Goal: Information Seeking & Learning: Learn about a topic

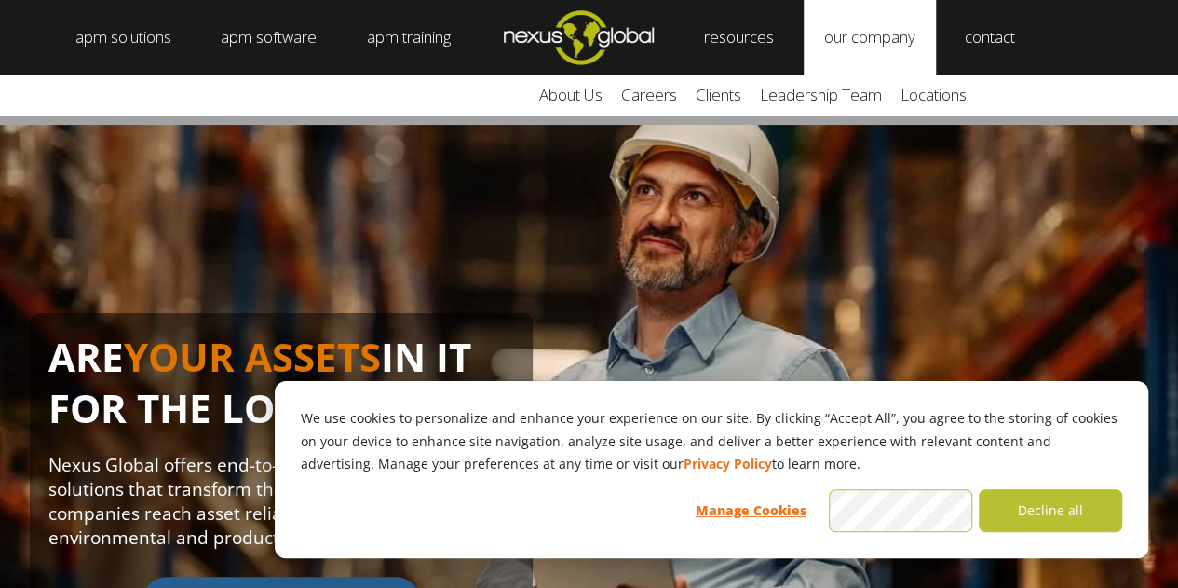
click at [883, 51] on link "our company" at bounding box center [870, 37] width 132 height 75
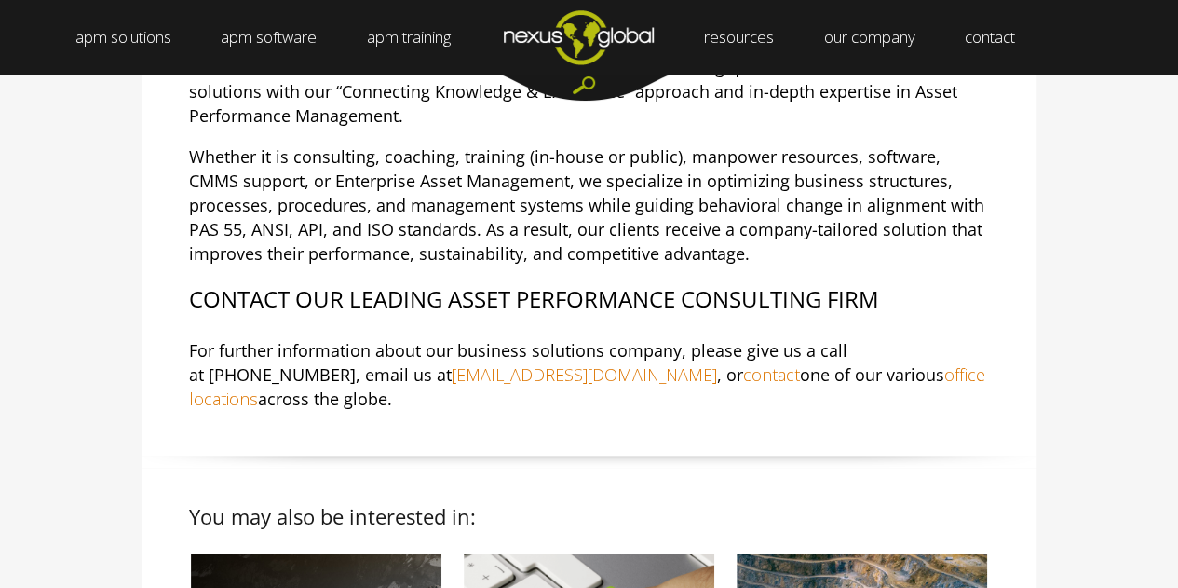
scroll to position [931, 0]
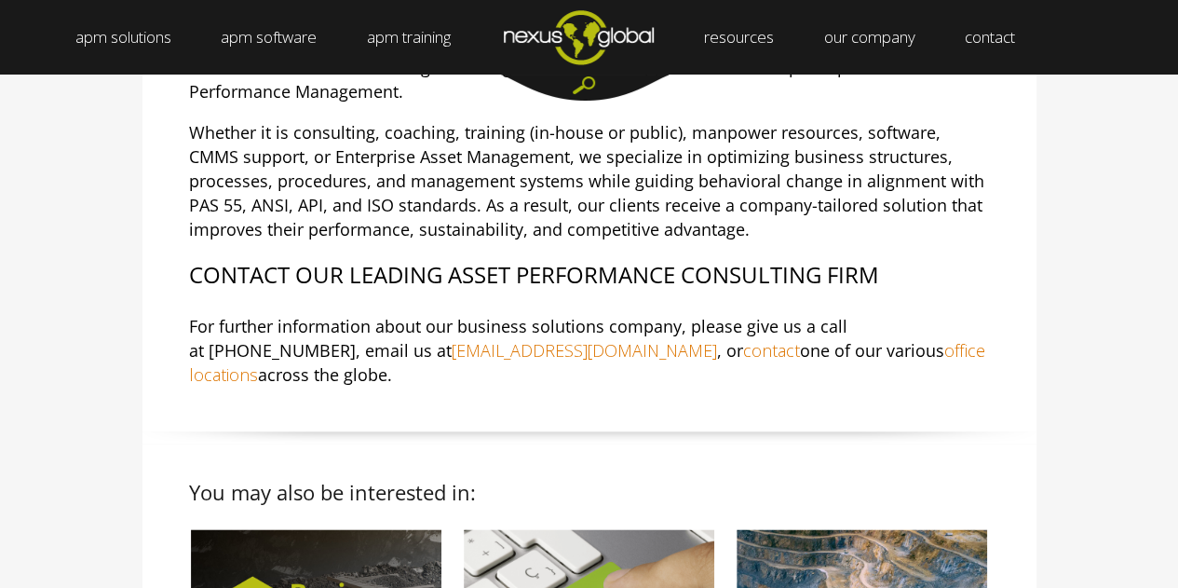
click at [794, 339] on link "office locations" at bounding box center [587, 362] width 796 height 47
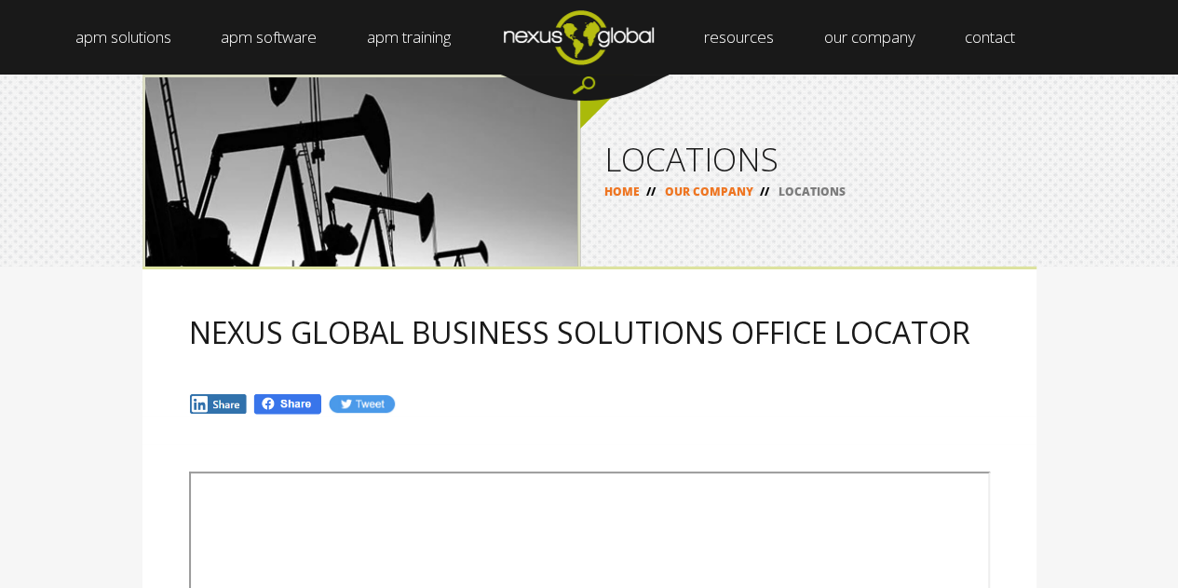
scroll to position [186, 0]
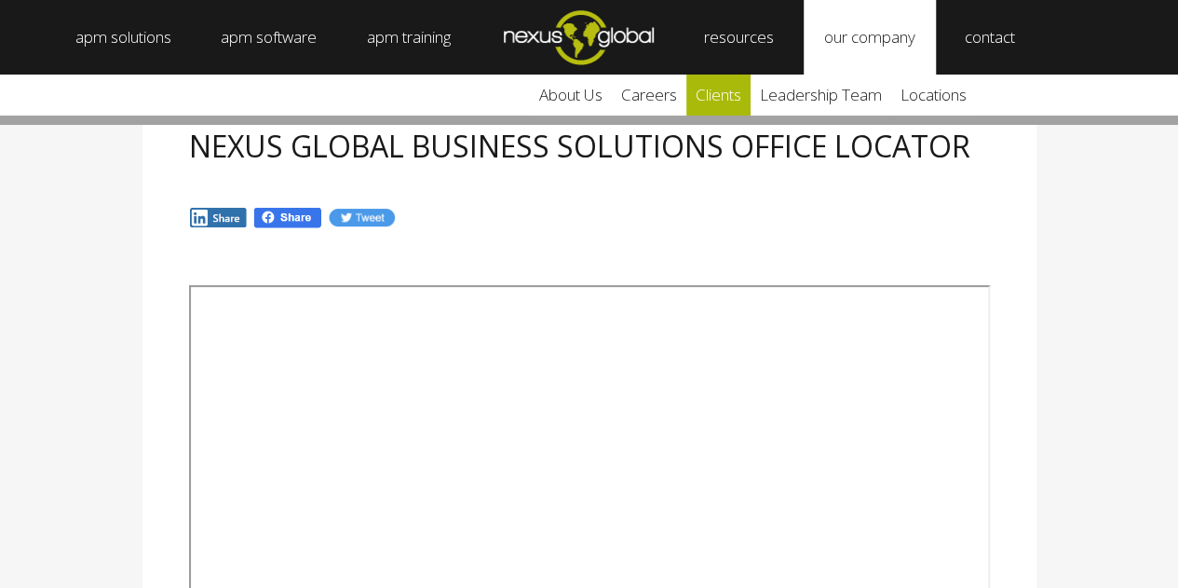
click at [726, 96] on link "clients" at bounding box center [718, 95] width 64 height 41
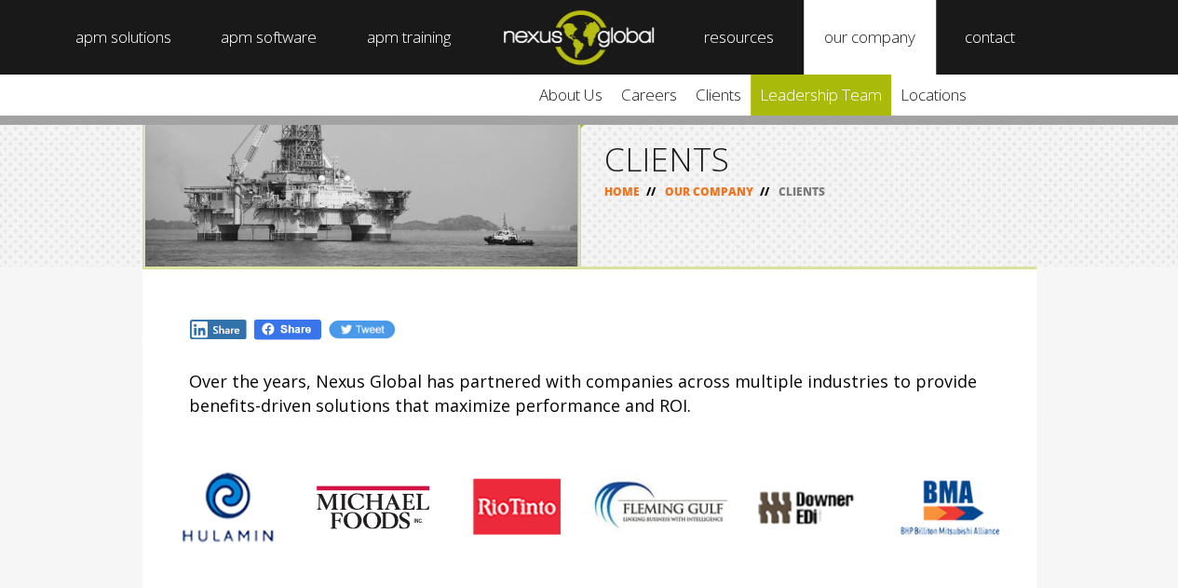
click at [810, 88] on link "leadership team" at bounding box center [821, 95] width 141 height 41
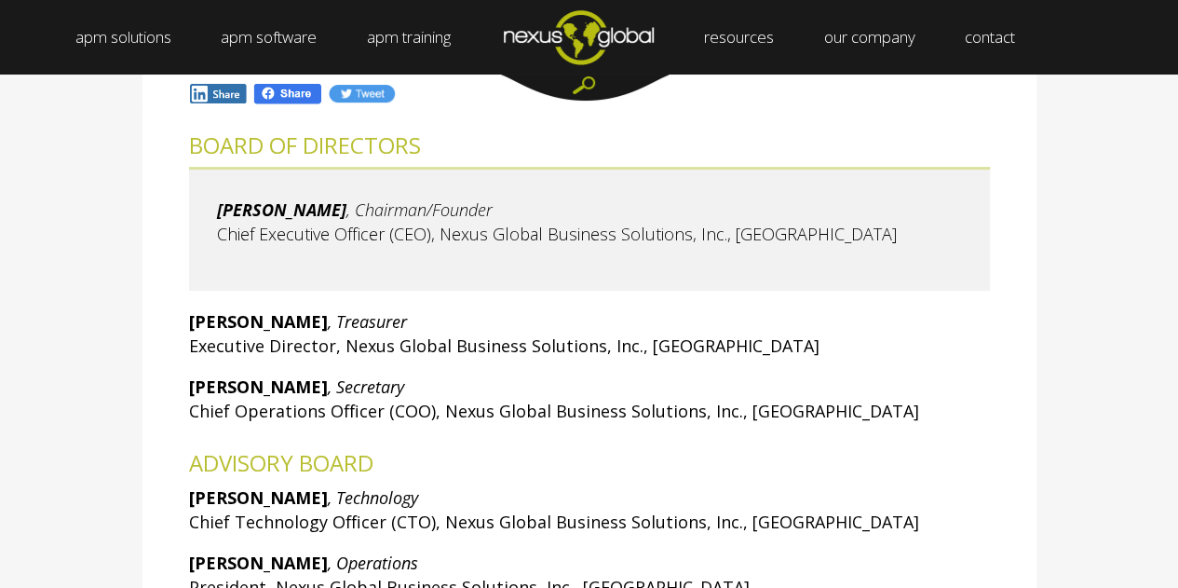
scroll to position [279, 0]
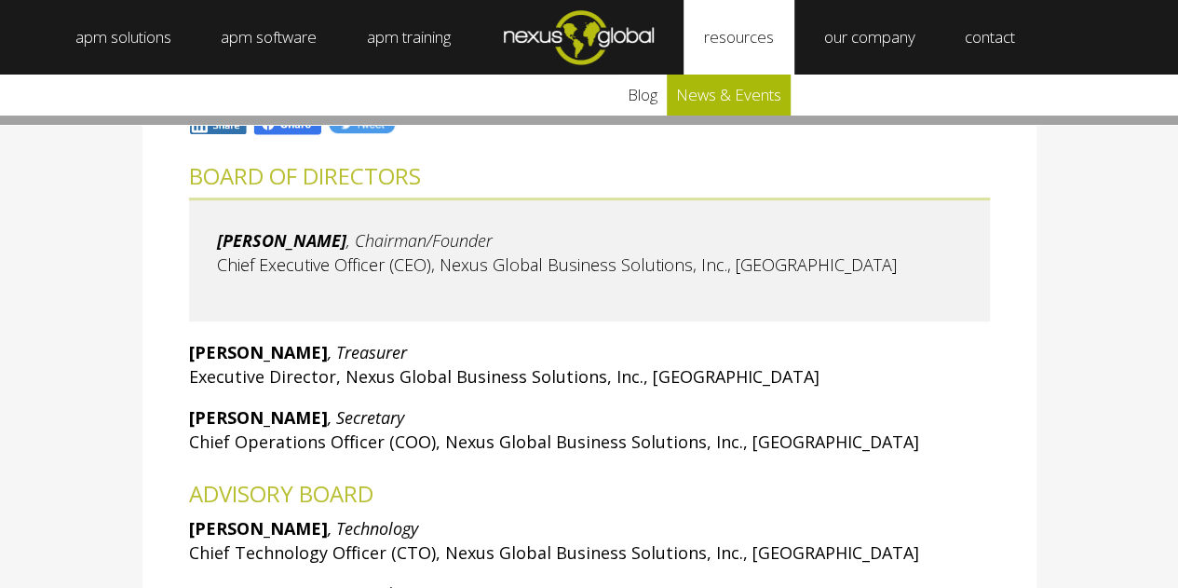
click at [726, 88] on link "news & events" at bounding box center [729, 95] width 124 height 41
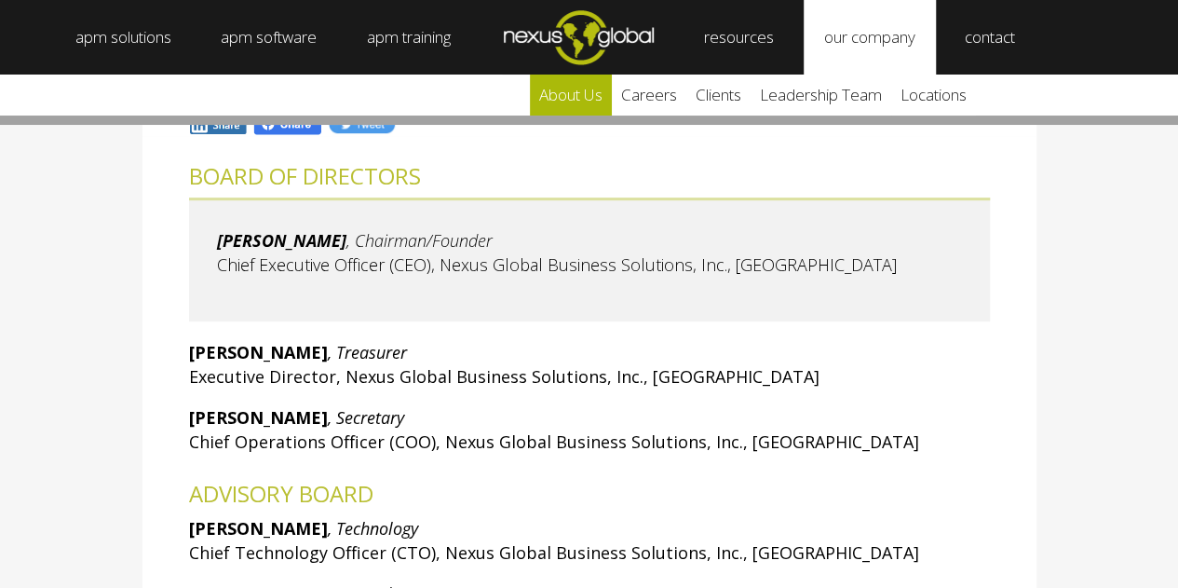
click at [594, 83] on link "about us" at bounding box center [571, 95] width 82 height 41
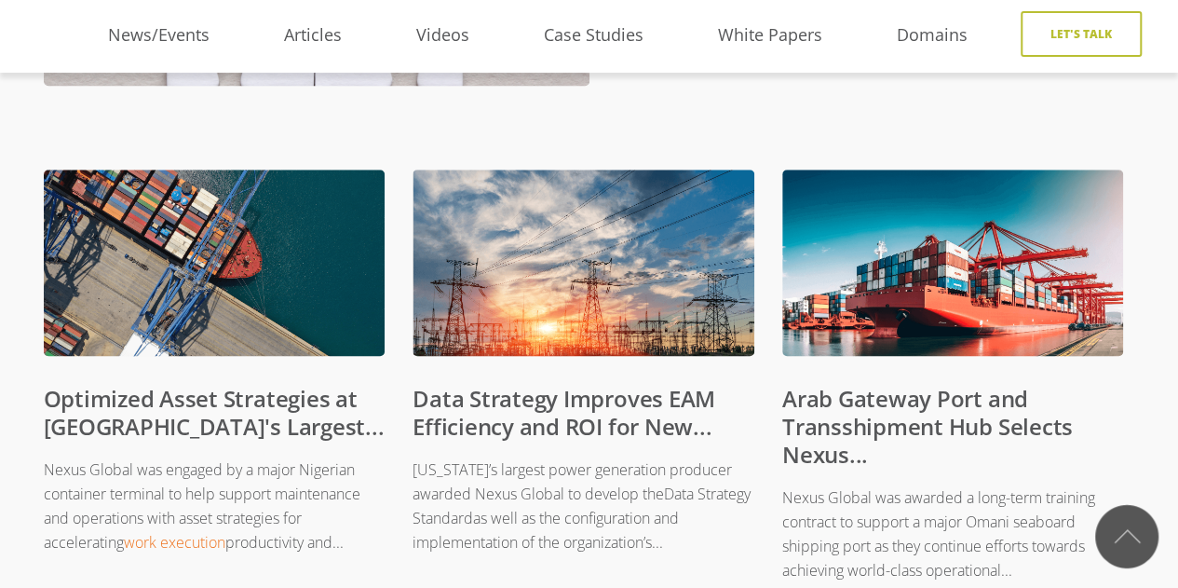
scroll to position [559, 0]
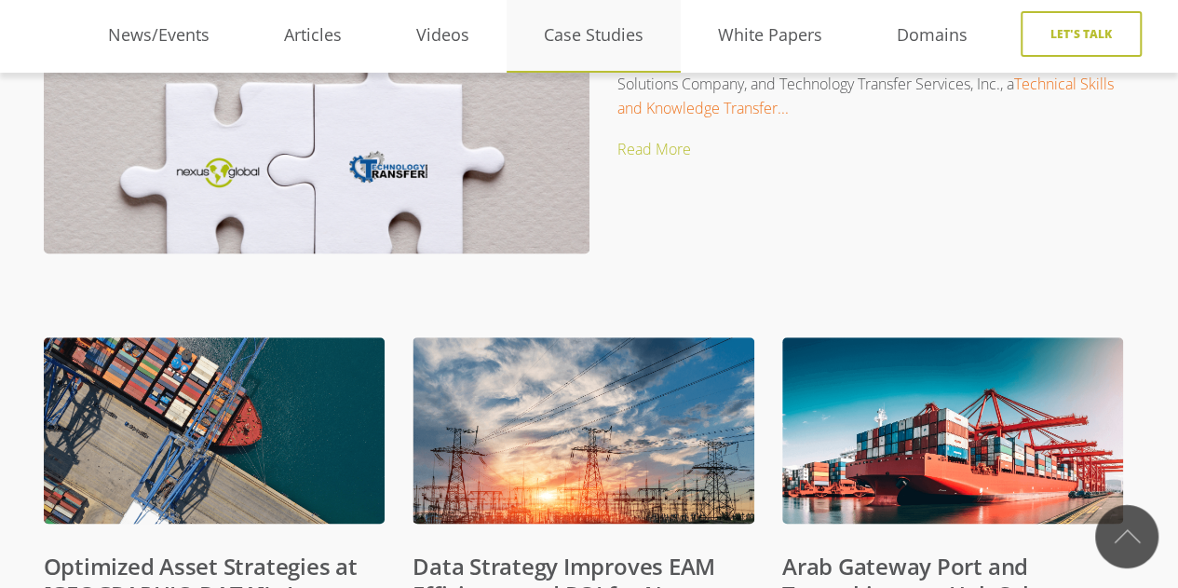
click at [581, 39] on link "Case Studies" at bounding box center [594, 35] width 174 height 28
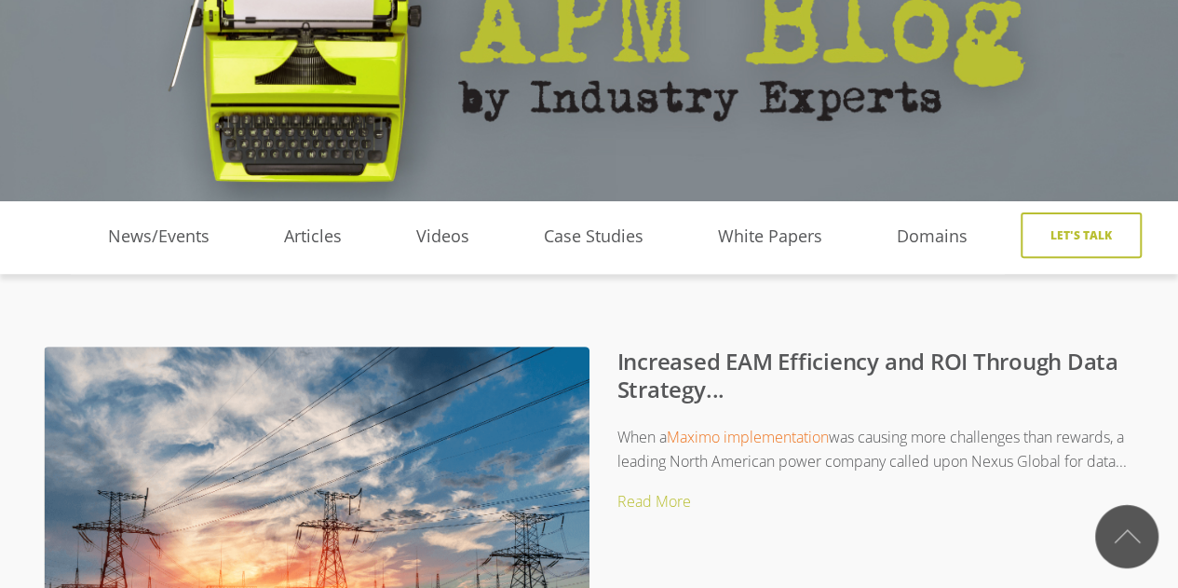
scroll to position [373, 0]
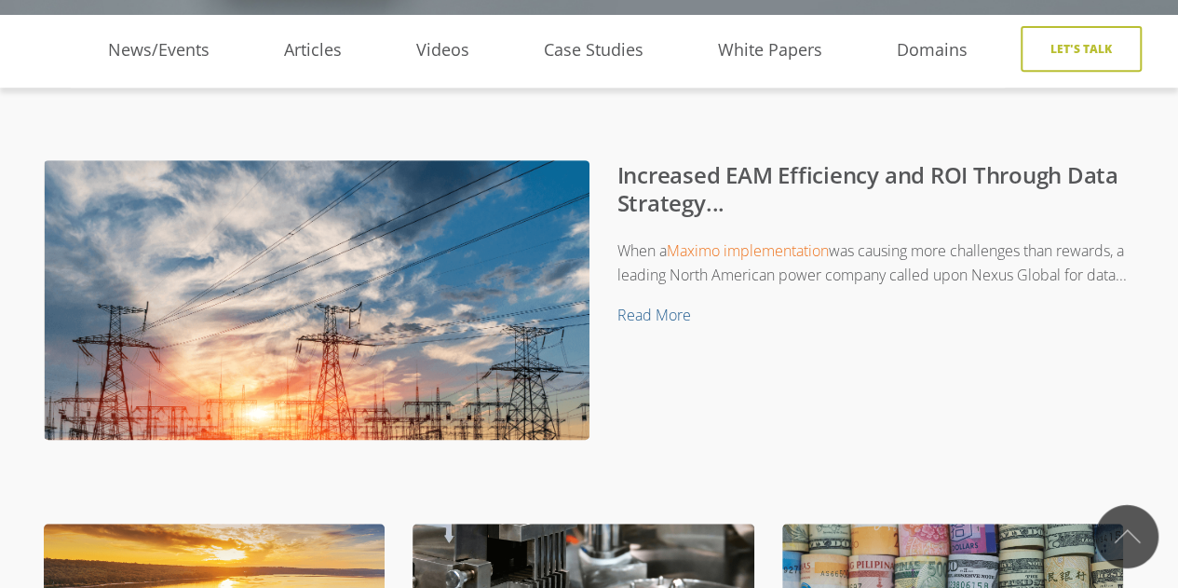
click at [660, 325] on link "Read More" at bounding box center [654, 315] width 74 height 20
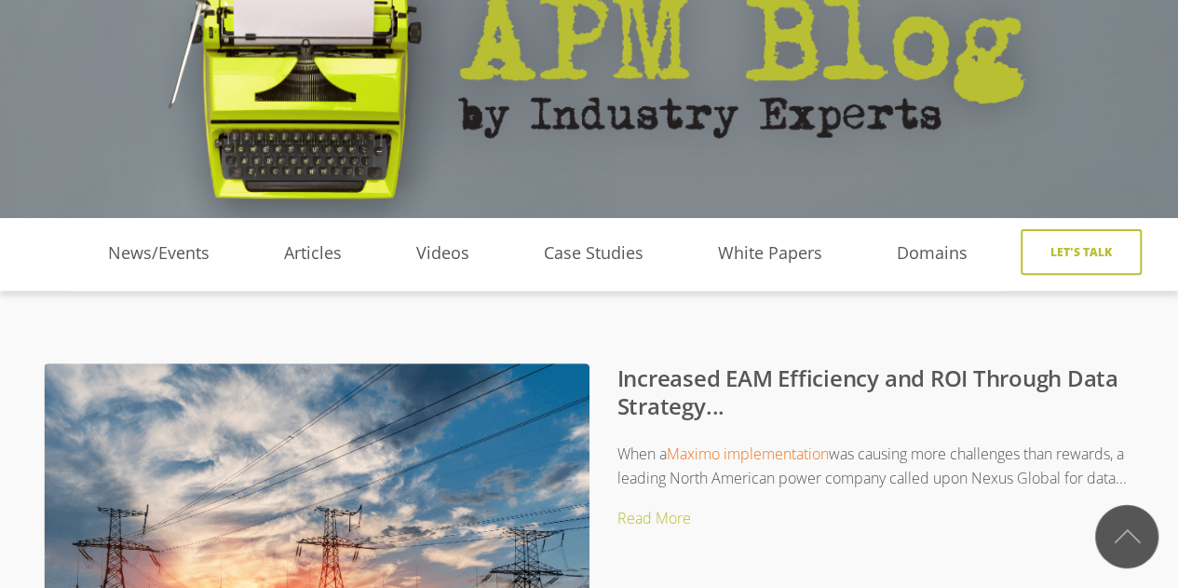
scroll to position [93, 0]
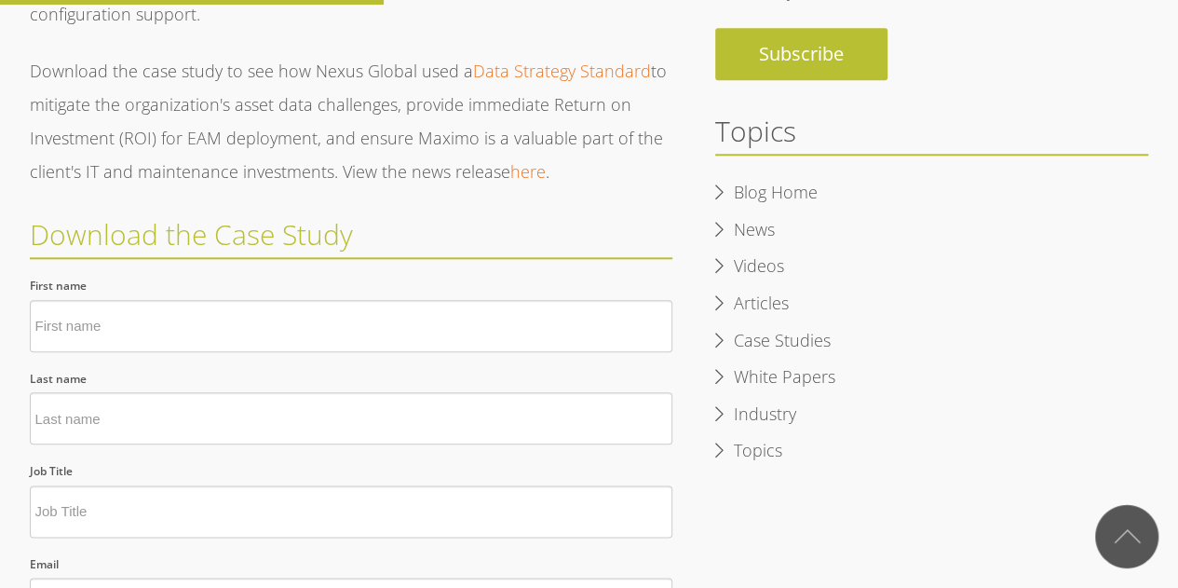
scroll to position [930, 0]
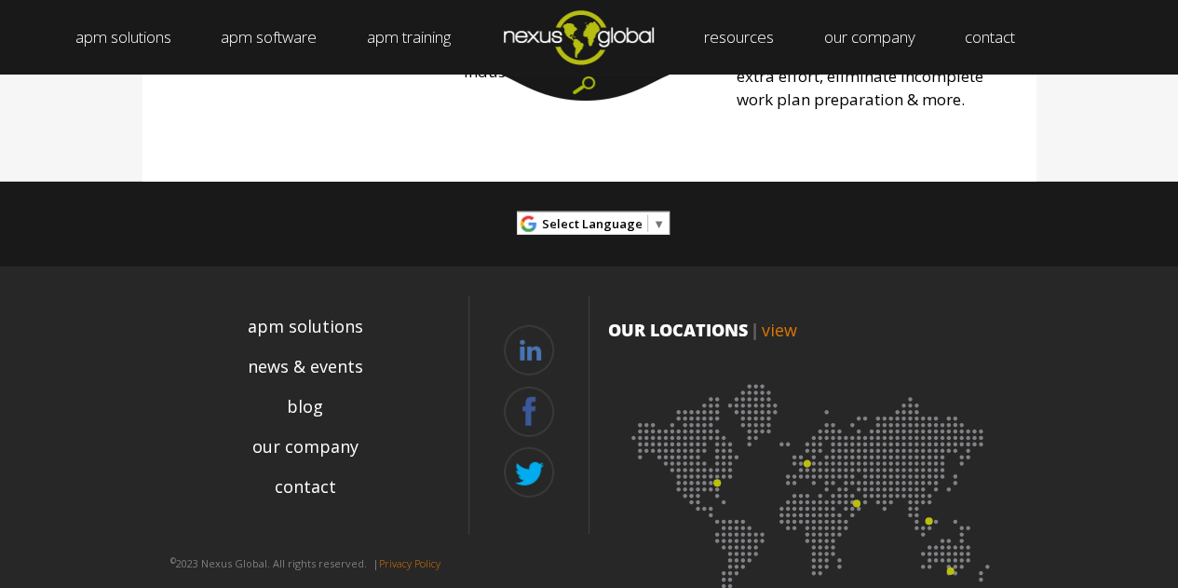
scroll to position [2422, 0]
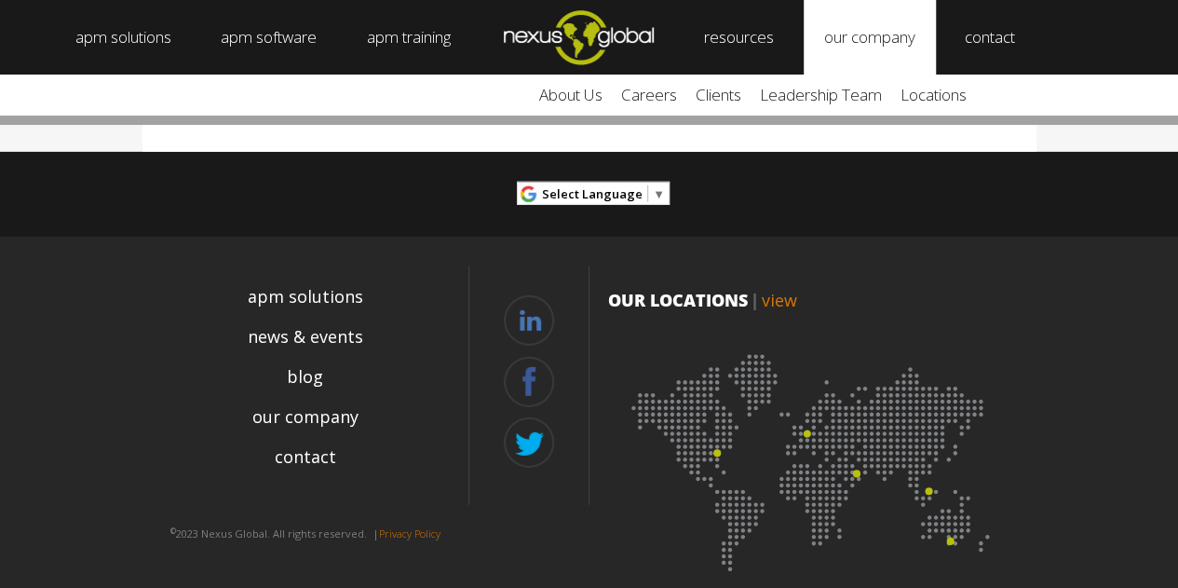
click at [838, 34] on link "our company" at bounding box center [870, 37] width 132 height 75
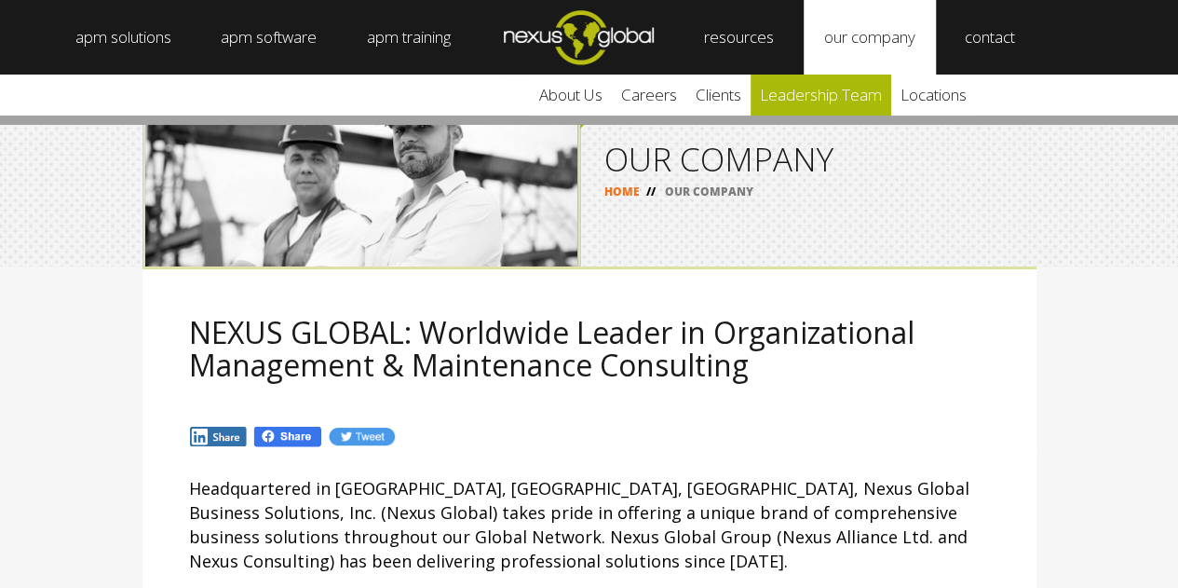
click at [831, 101] on link "leadership team" at bounding box center [821, 95] width 141 height 41
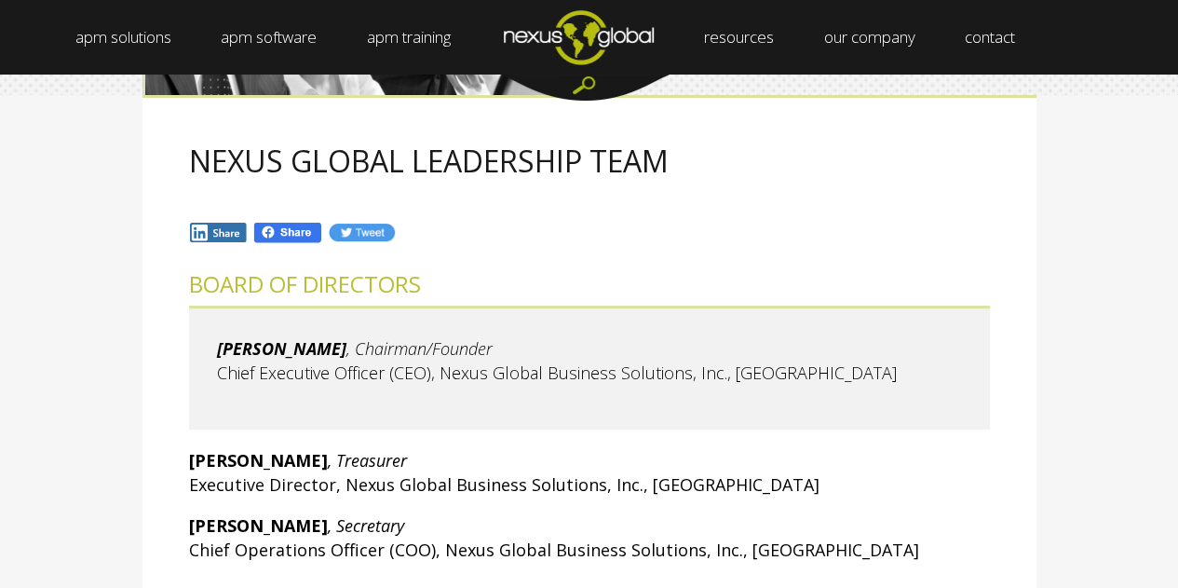
scroll to position [186, 0]
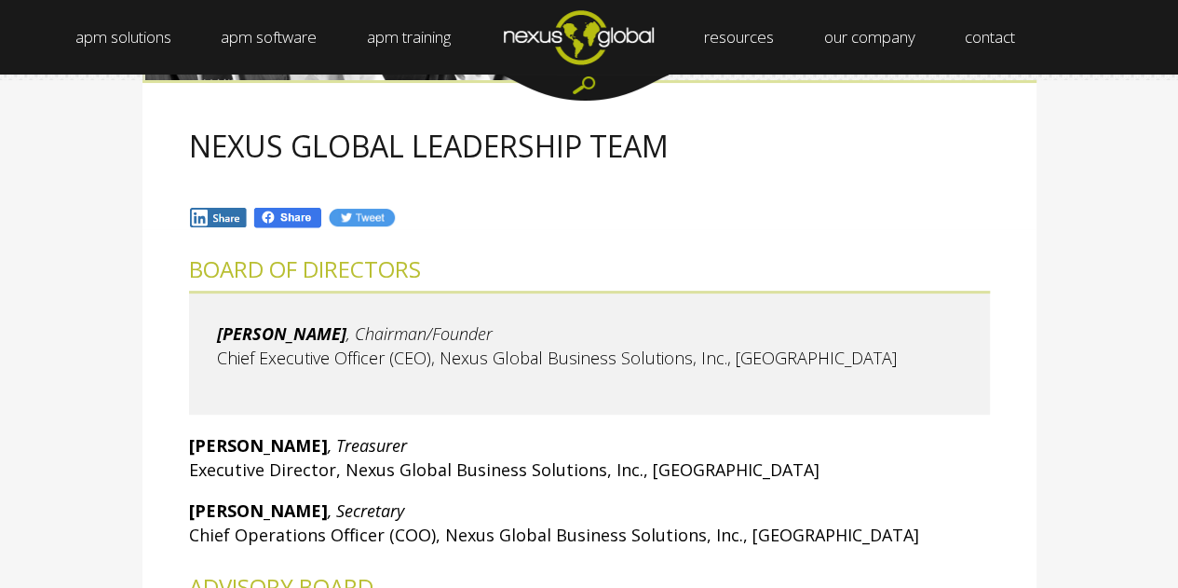
click at [576, 41] on img "Navigation Menu" at bounding box center [578, 37] width 199 height 74
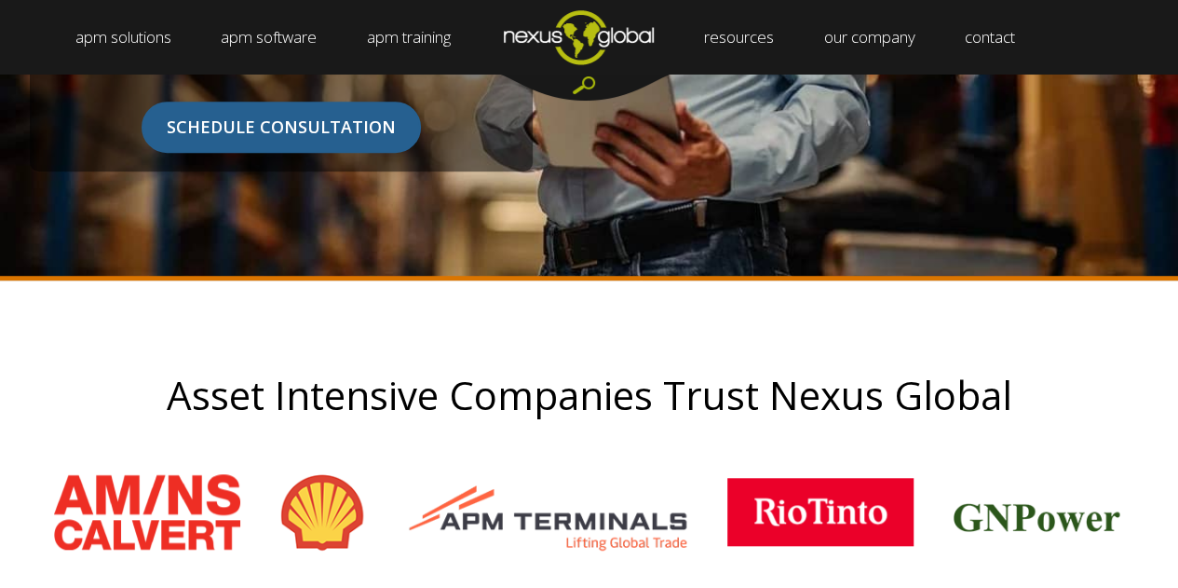
scroll to position [373, 0]
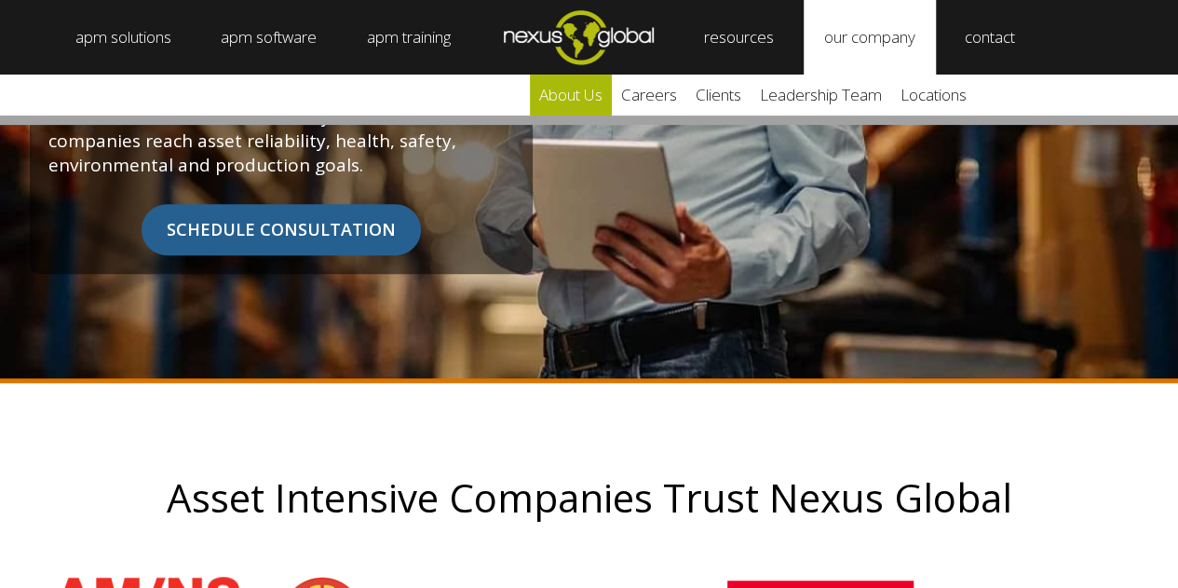
click at [592, 103] on link "about us" at bounding box center [571, 95] width 82 height 41
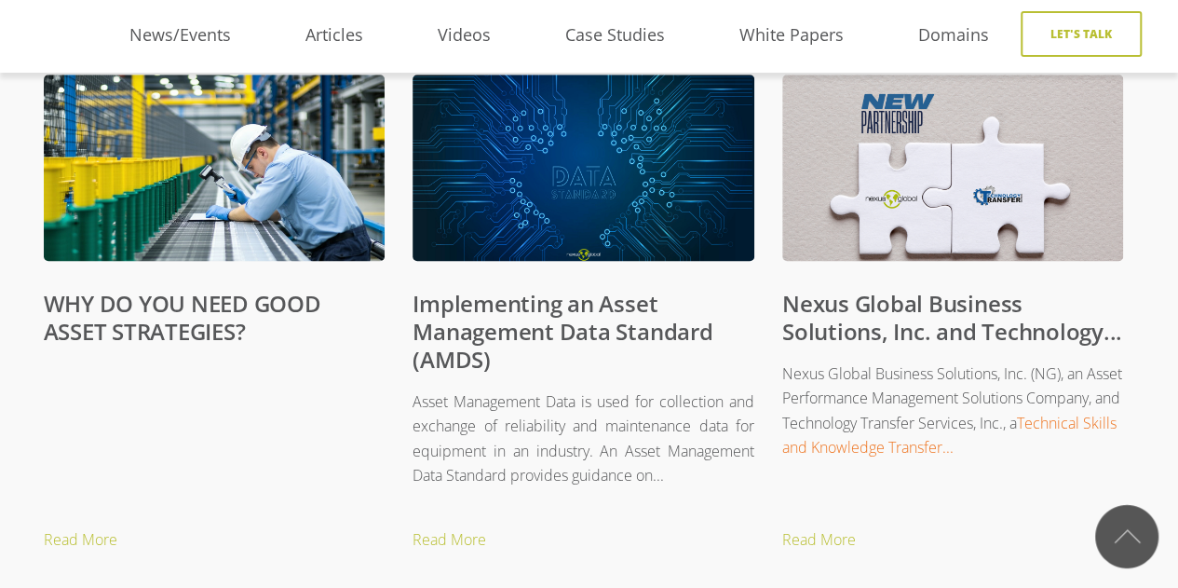
scroll to position [481, 0]
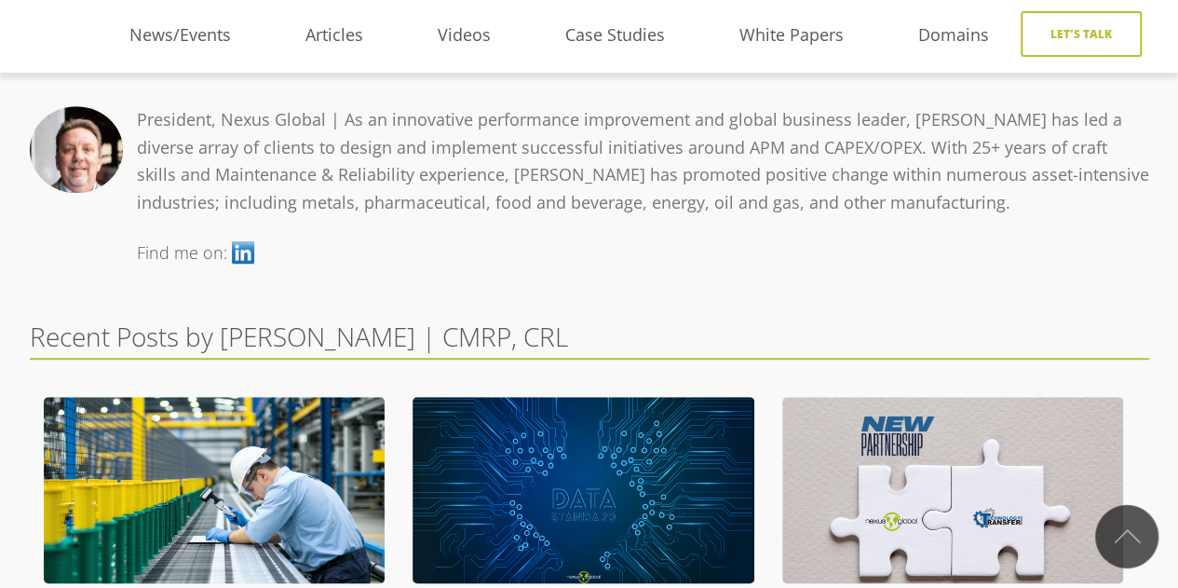
click at [242, 254] on link at bounding box center [243, 252] width 22 height 22
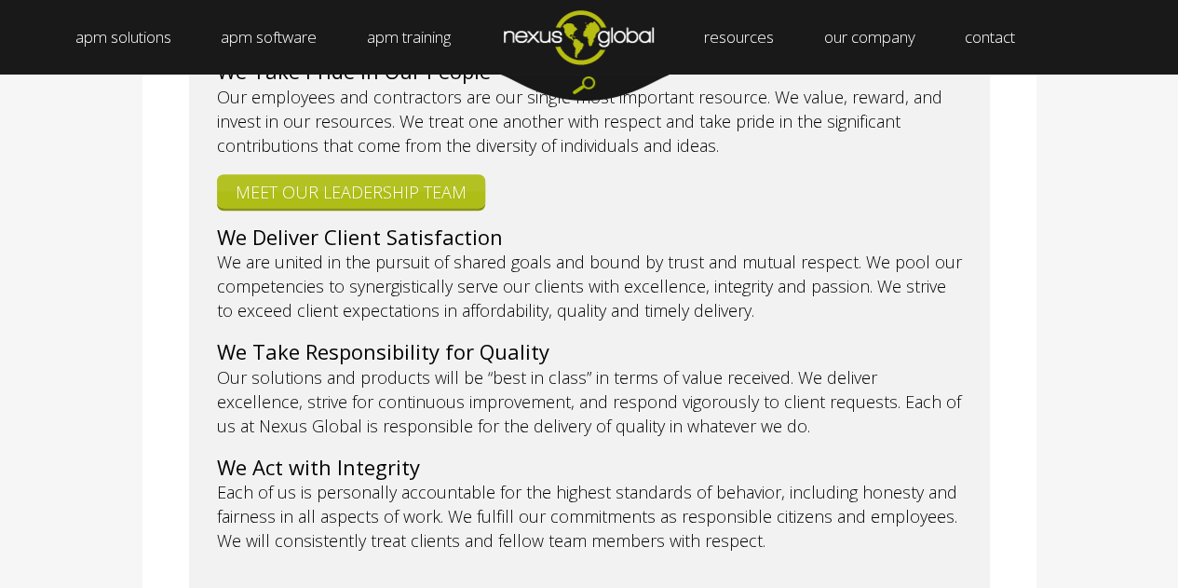
scroll to position [838, 0]
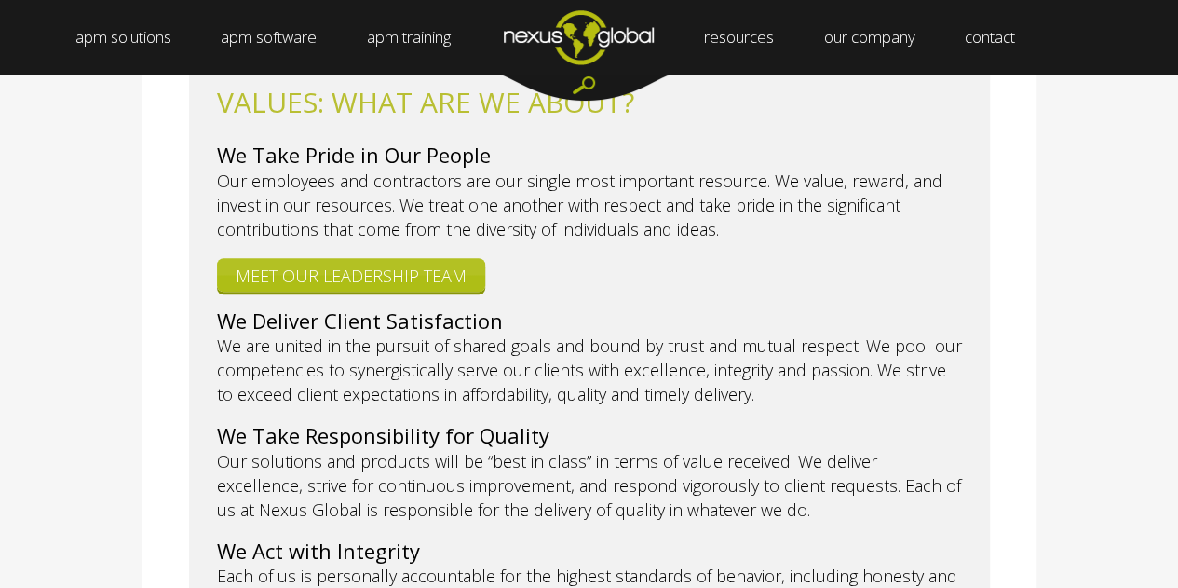
click at [405, 267] on blockquote "VALUES: WHAT ARE WE ABOUT? We Take Pride in Our People Our employees and contra…" at bounding box center [589, 369] width 801 height 626
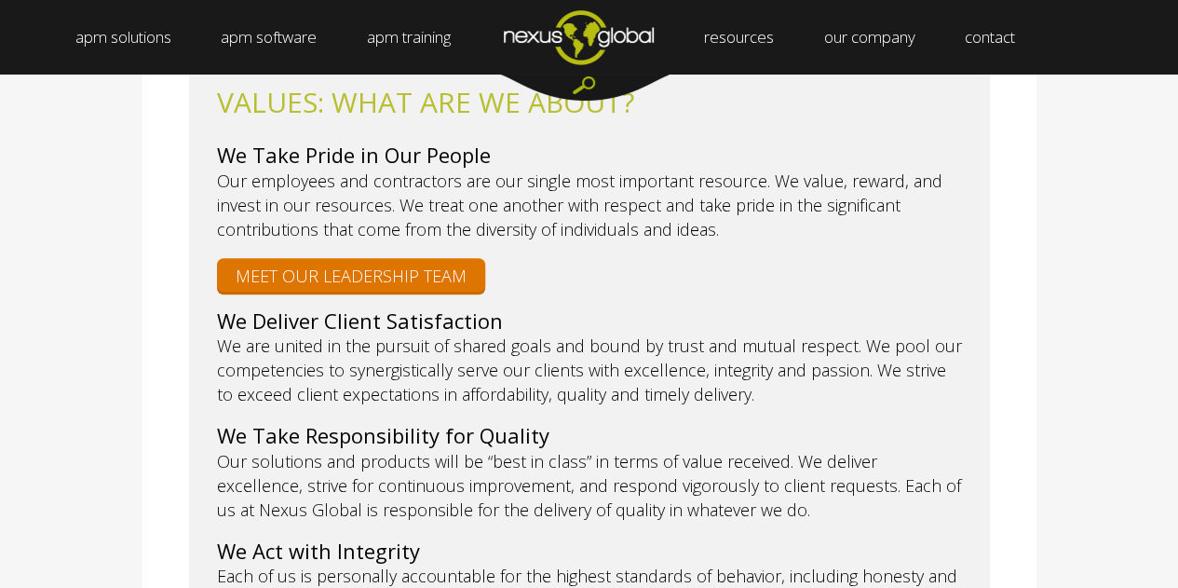
click at [414, 258] on link "MEET OUR LEADERSHIP TEAM" at bounding box center [351, 275] width 268 height 34
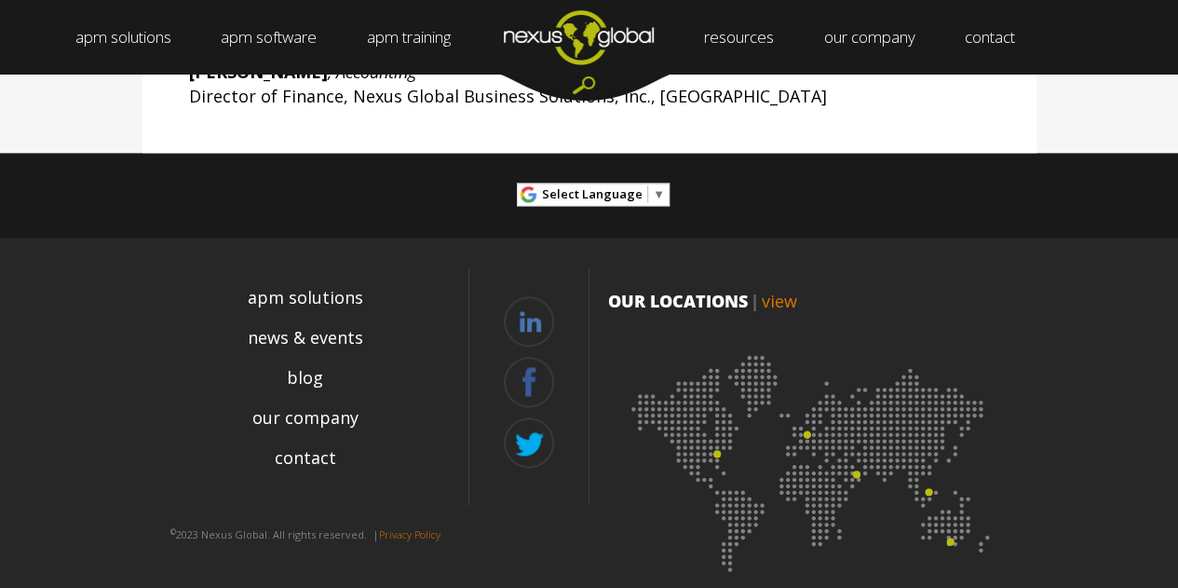
scroll to position [956, 0]
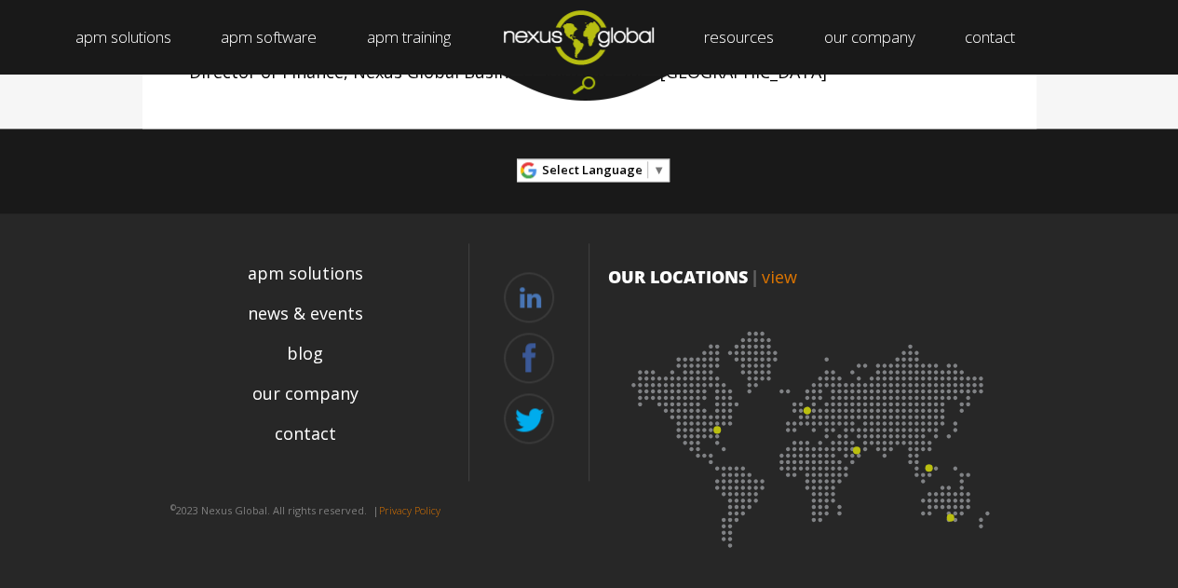
click at [926, 468] on img at bounding box center [813, 432] width 410 height 251
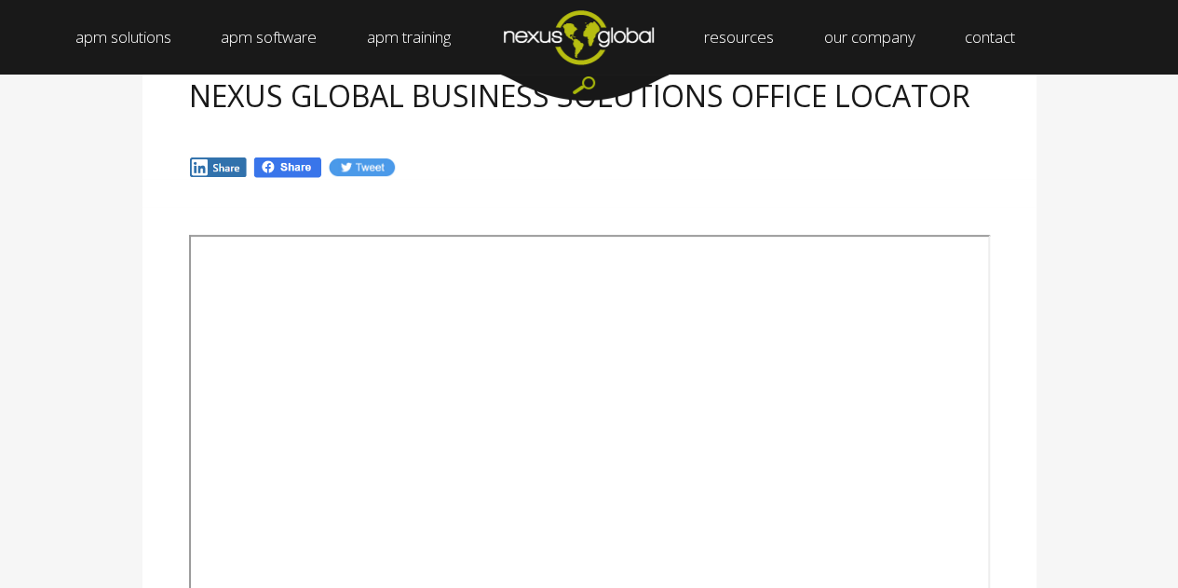
scroll to position [279, 0]
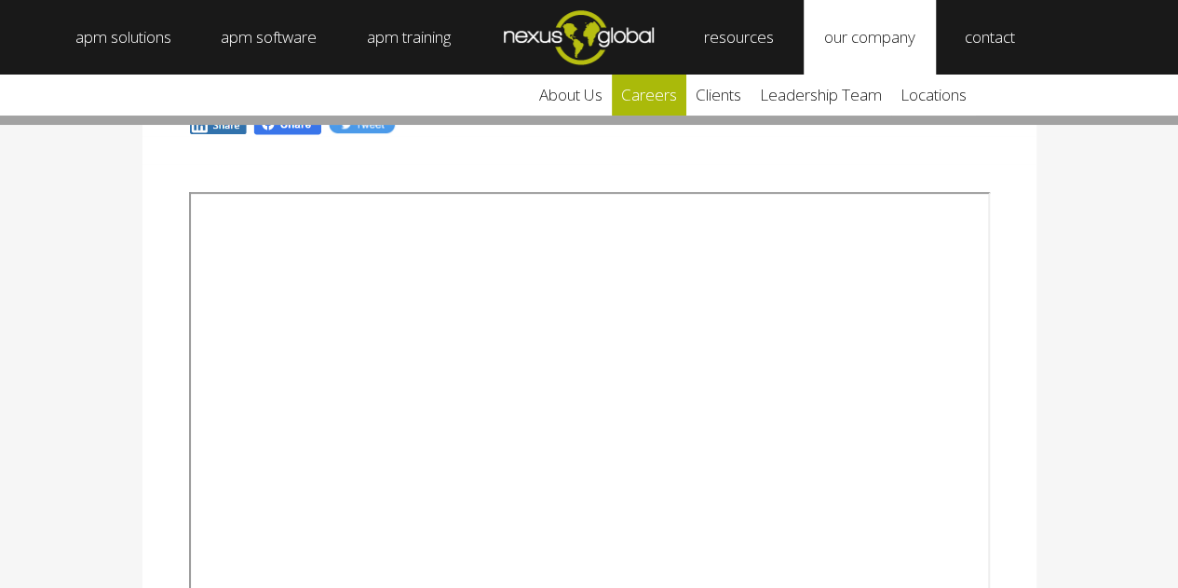
click at [662, 102] on link "careers" at bounding box center [649, 95] width 75 height 41
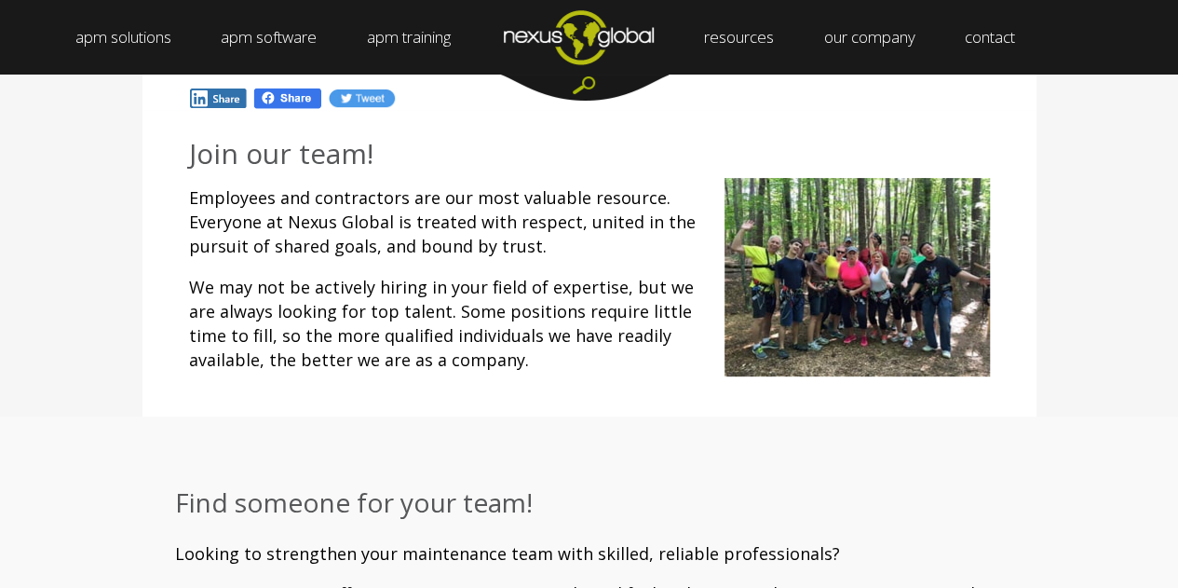
scroll to position [93, 0]
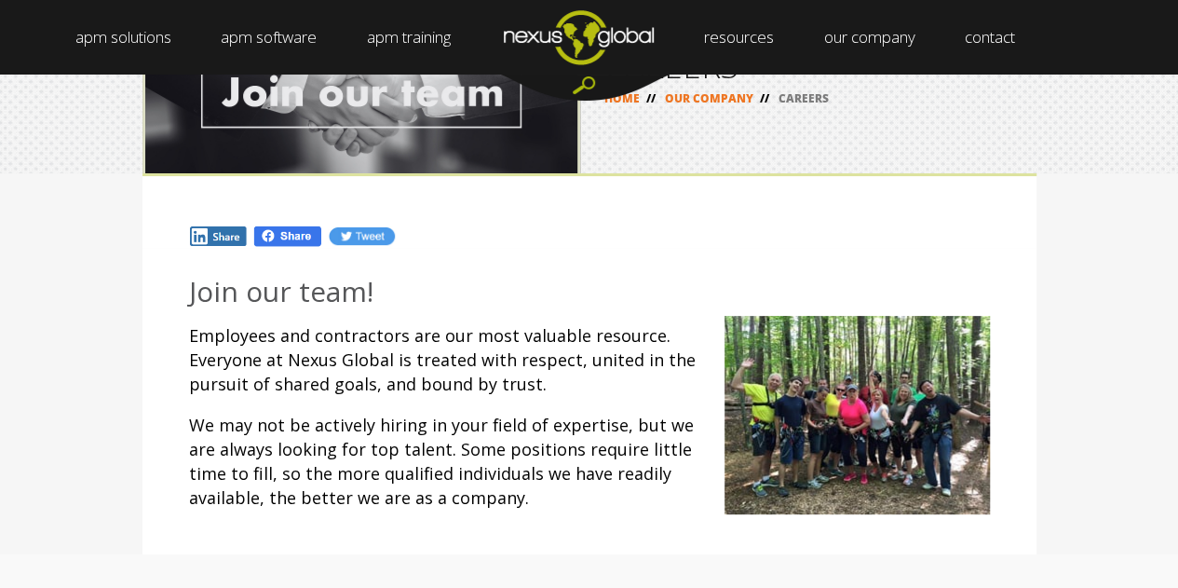
click at [854, 428] on img at bounding box center [857, 415] width 265 height 198
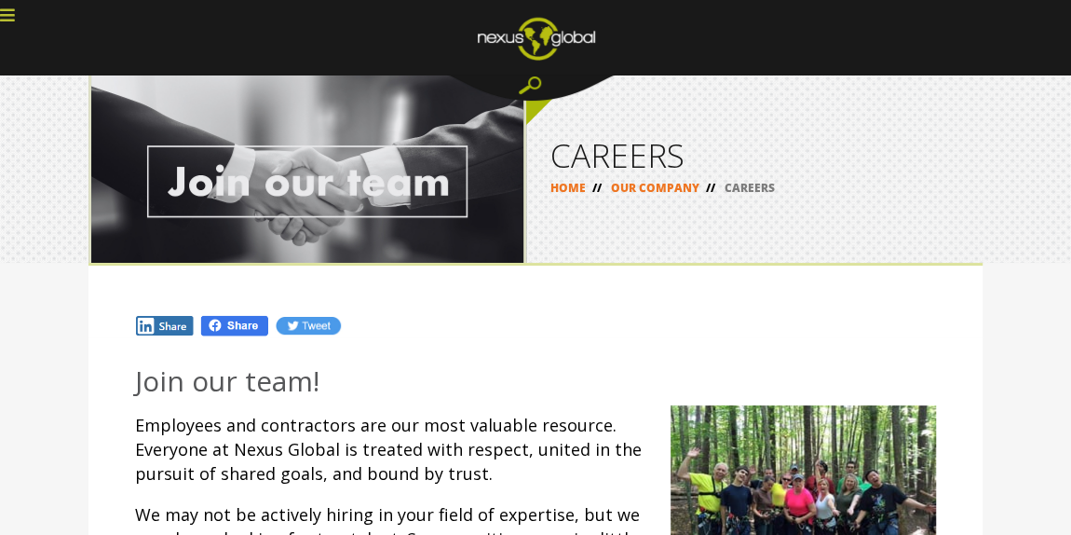
scroll to position [0, 0]
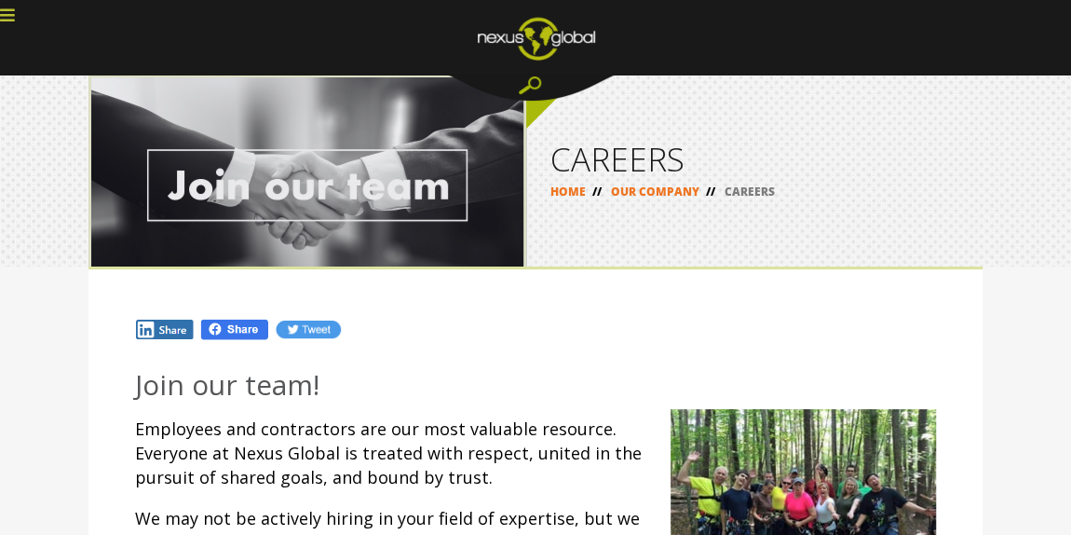
click at [645, 186] on link "OUR COMPANY" at bounding box center [655, 191] width 88 height 16
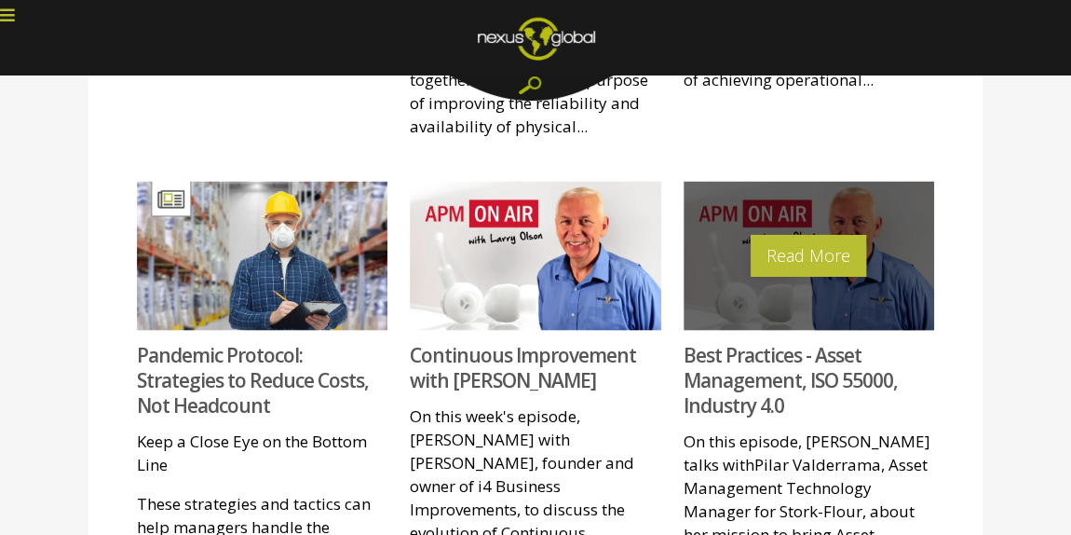
scroll to position [1778, 0]
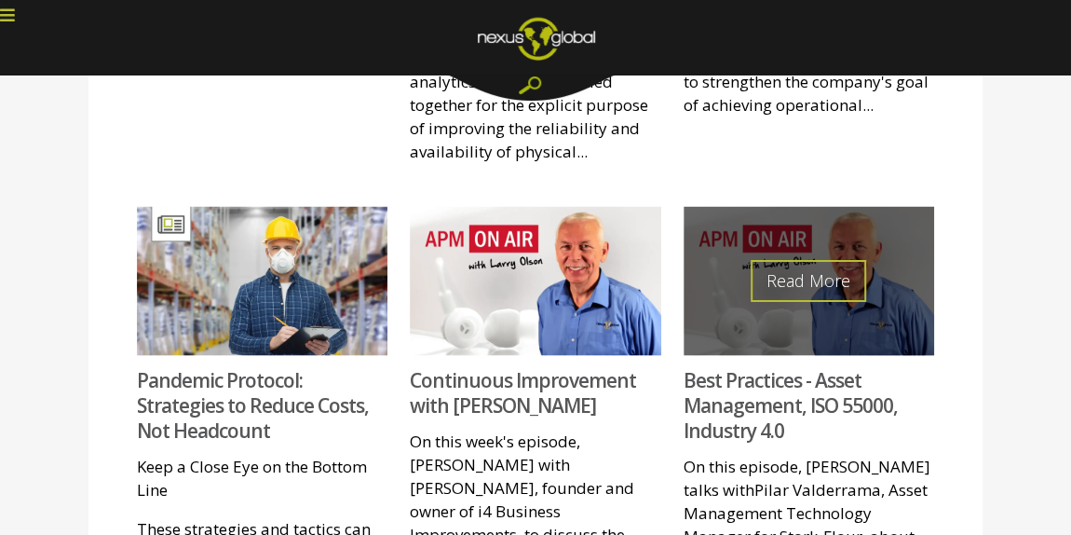
click at [803, 260] on link "Read More" at bounding box center [808, 281] width 115 height 42
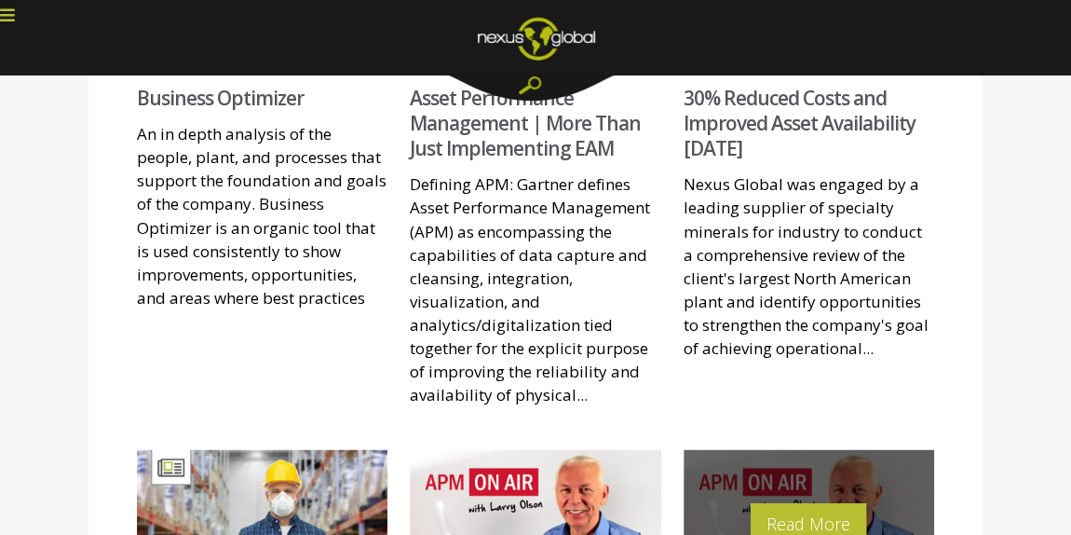
scroll to position [1693, 0]
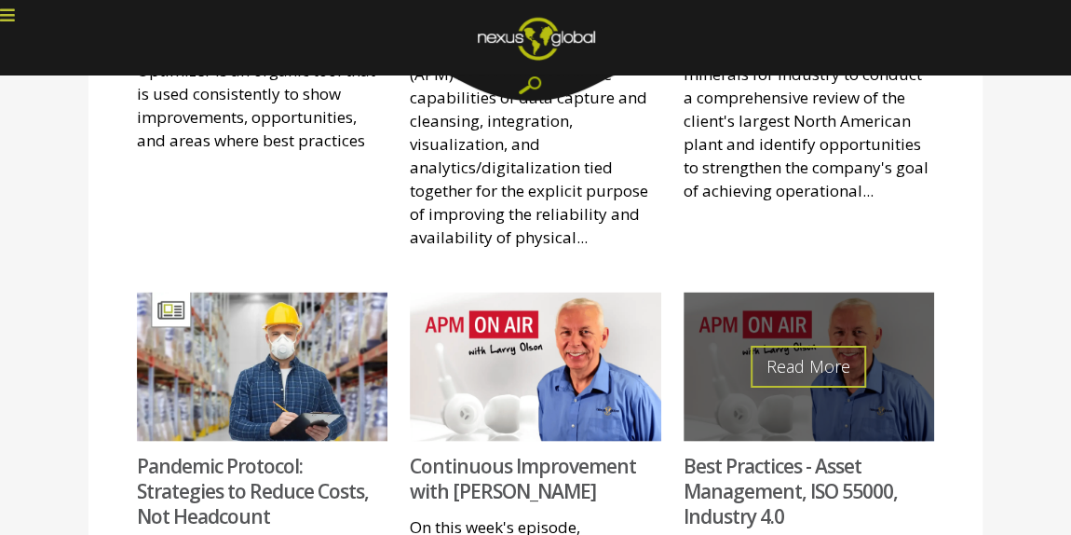
click at [791, 345] on link "Read More" at bounding box center [808, 366] width 115 height 42
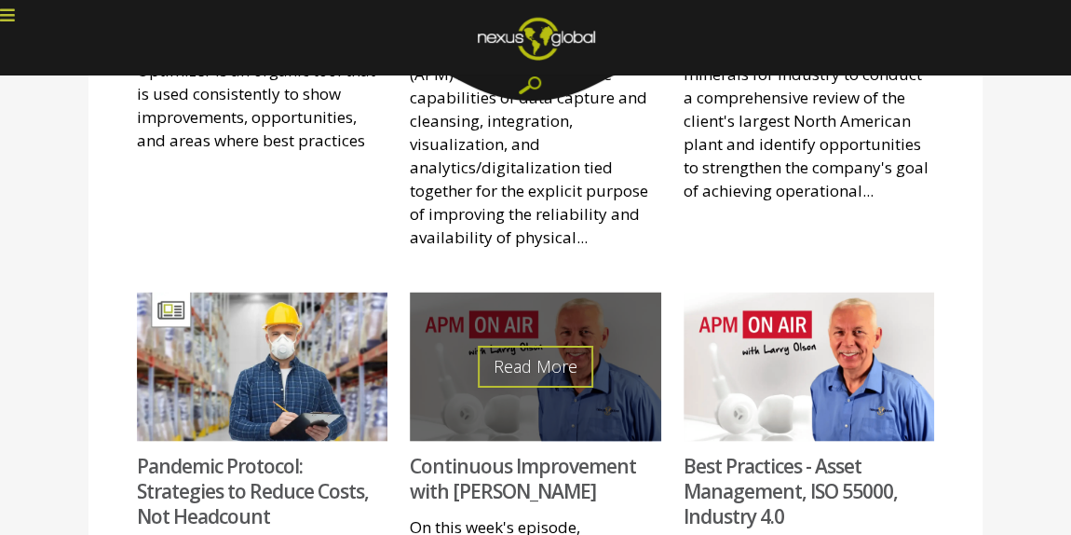
click at [536, 345] on link "Read More" at bounding box center [535, 366] width 115 height 42
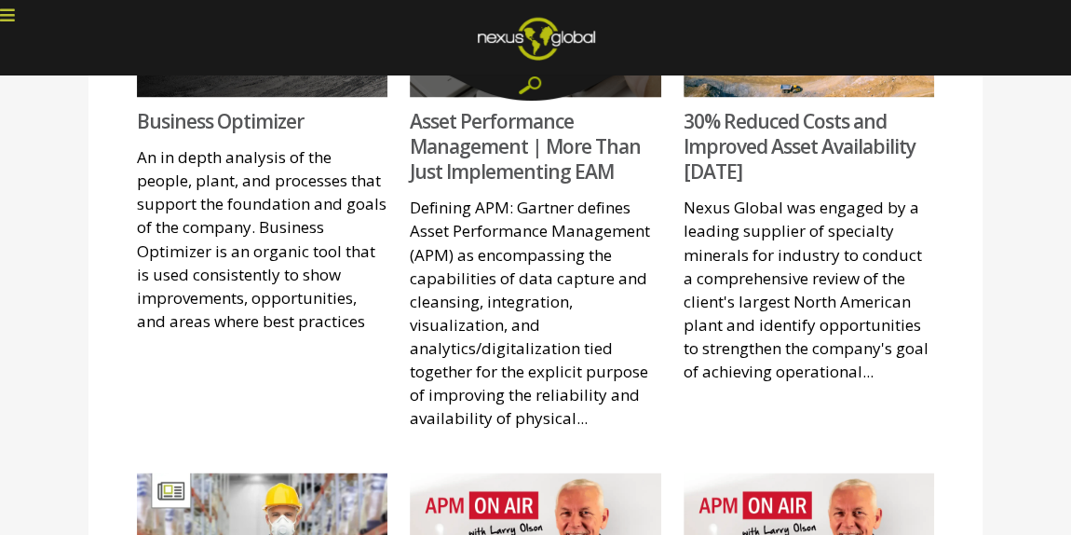
scroll to position [1354, 0]
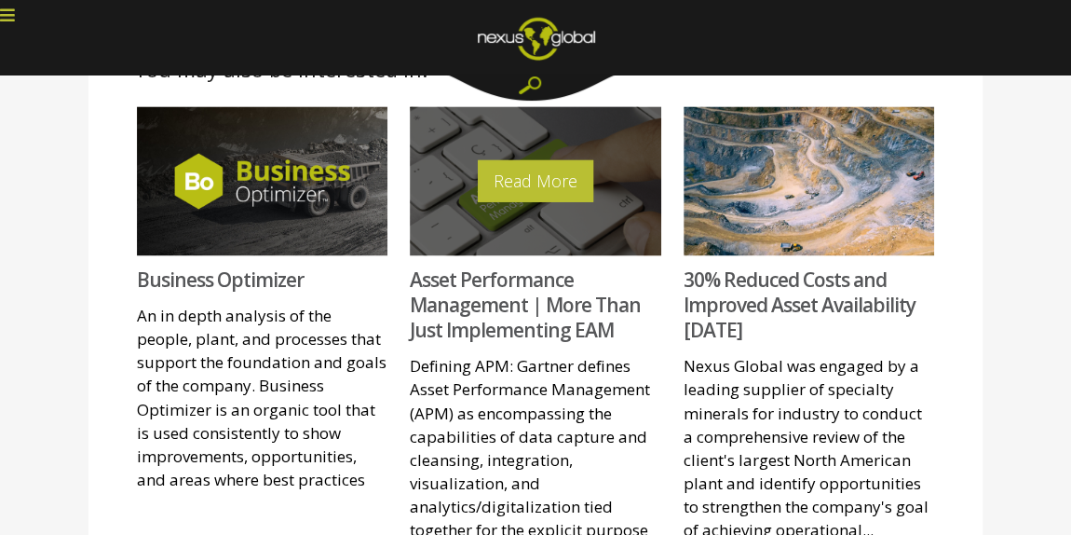
click at [580, 144] on div "Read More" at bounding box center [535, 180] width 251 height 148
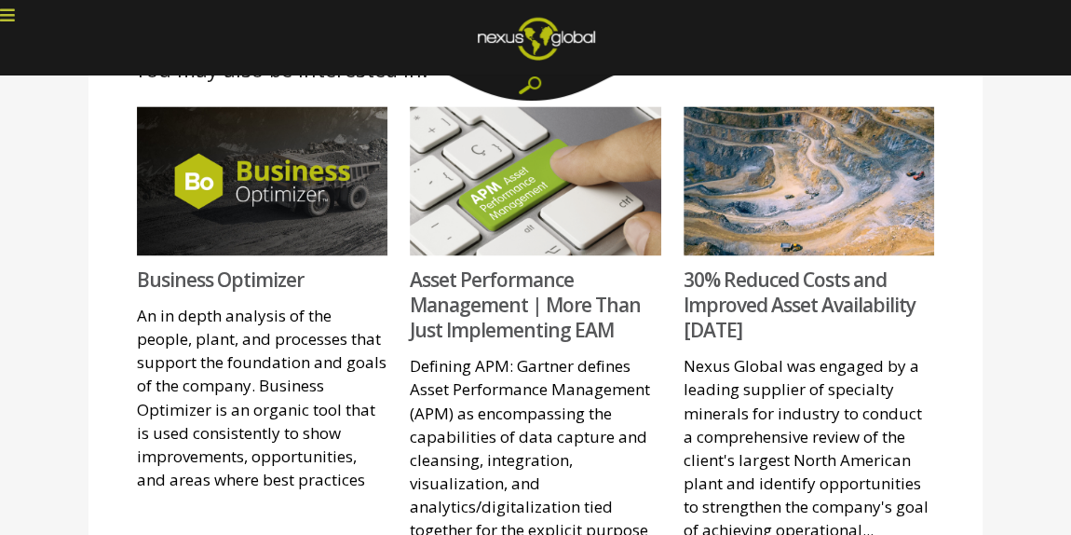
click at [536, 101] on div "apm solutions + Leadership Strategy Management Work Management Data Management …" at bounding box center [535, 164] width 1071 height 3037
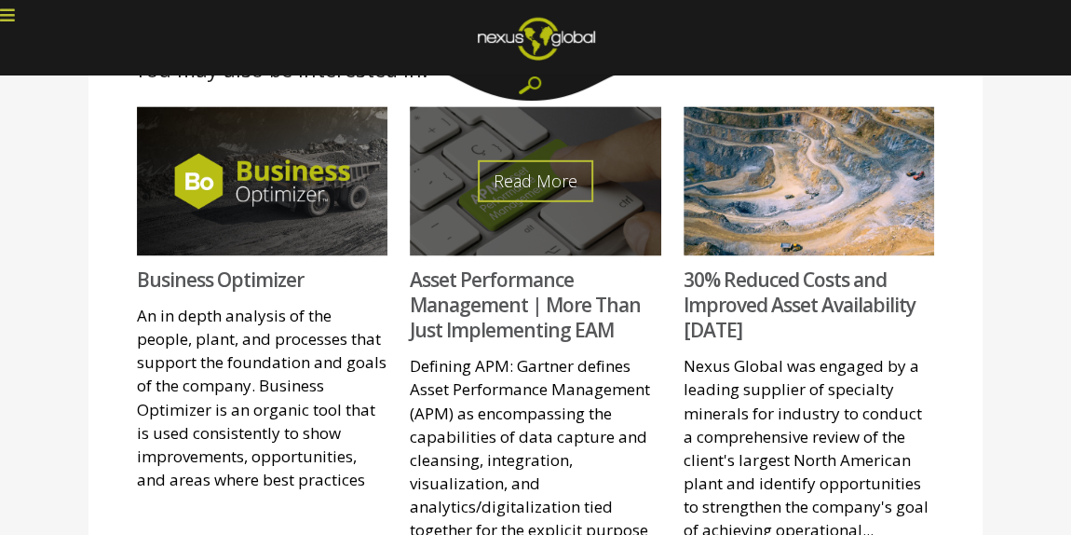
click at [523, 159] on link "Read More" at bounding box center [535, 180] width 115 height 42
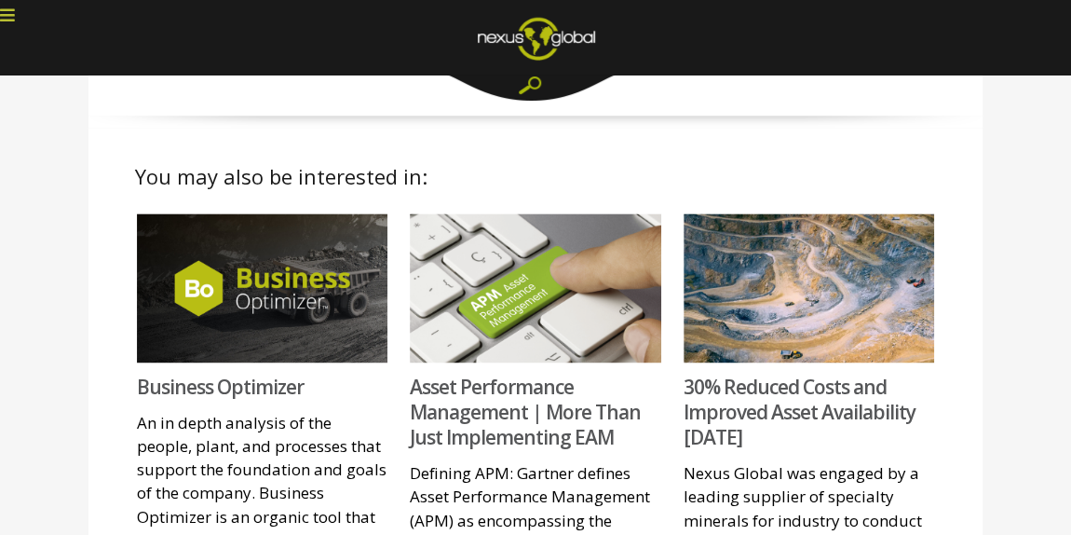
scroll to position [1185, 0]
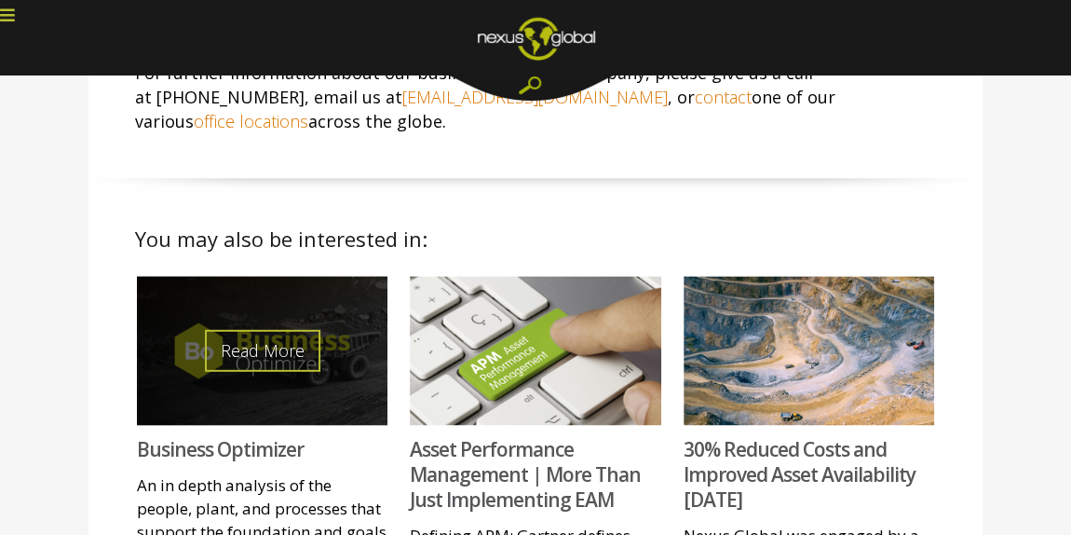
click at [269, 329] on link "Read More" at bounding box center [262, 350] width 115 height 42
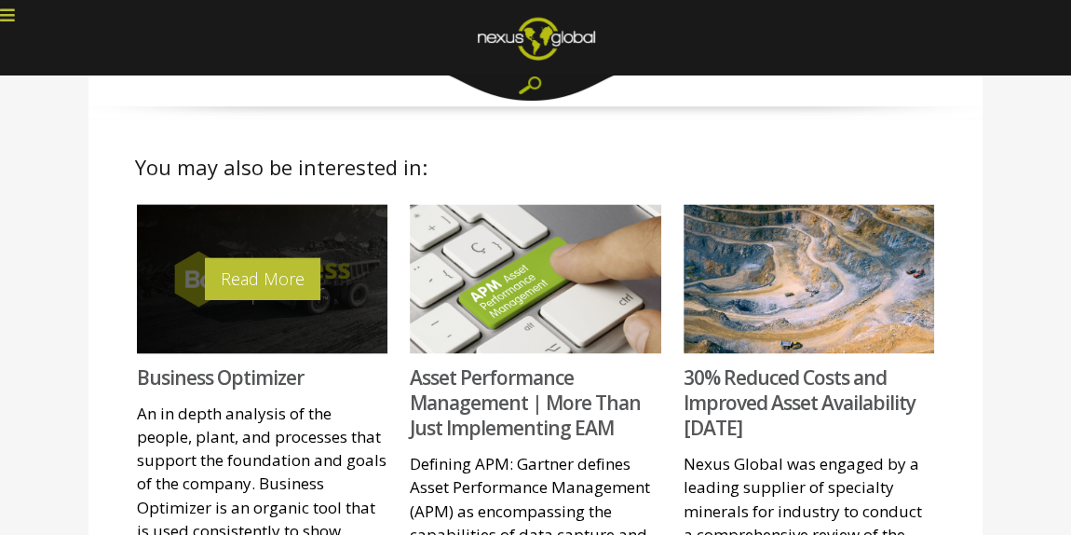
scroll to position [1354, 0]
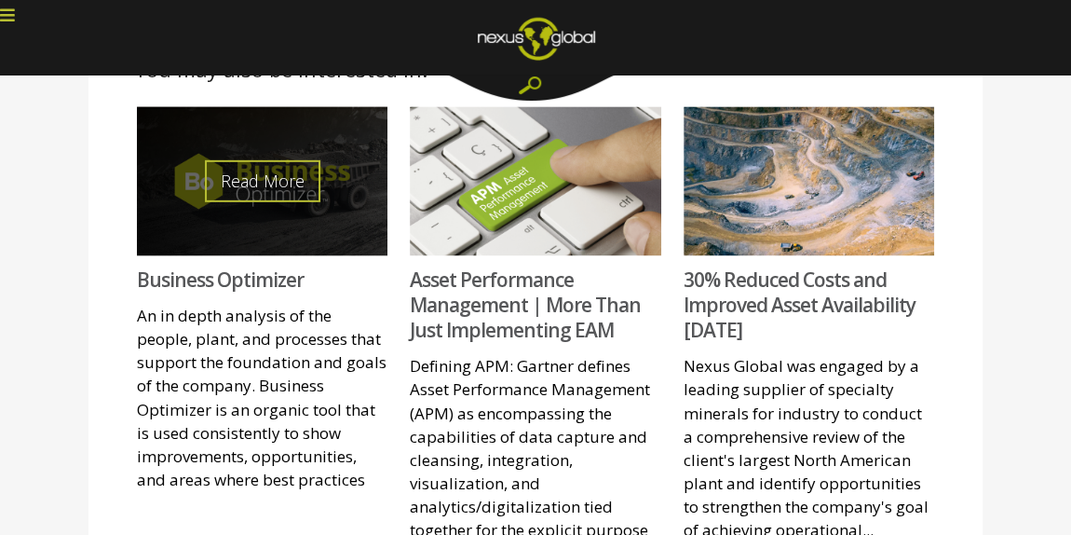
click at [256, 159] on link "Read More" at bounding box center [262, 180] width 115 height 42
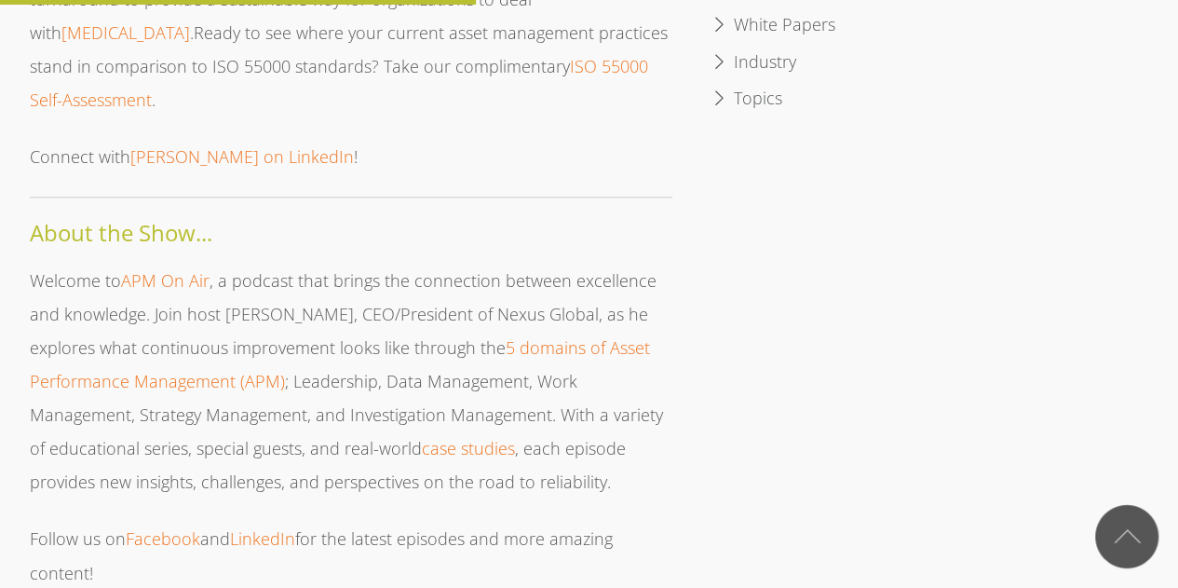
scroll to position [1211, 0]
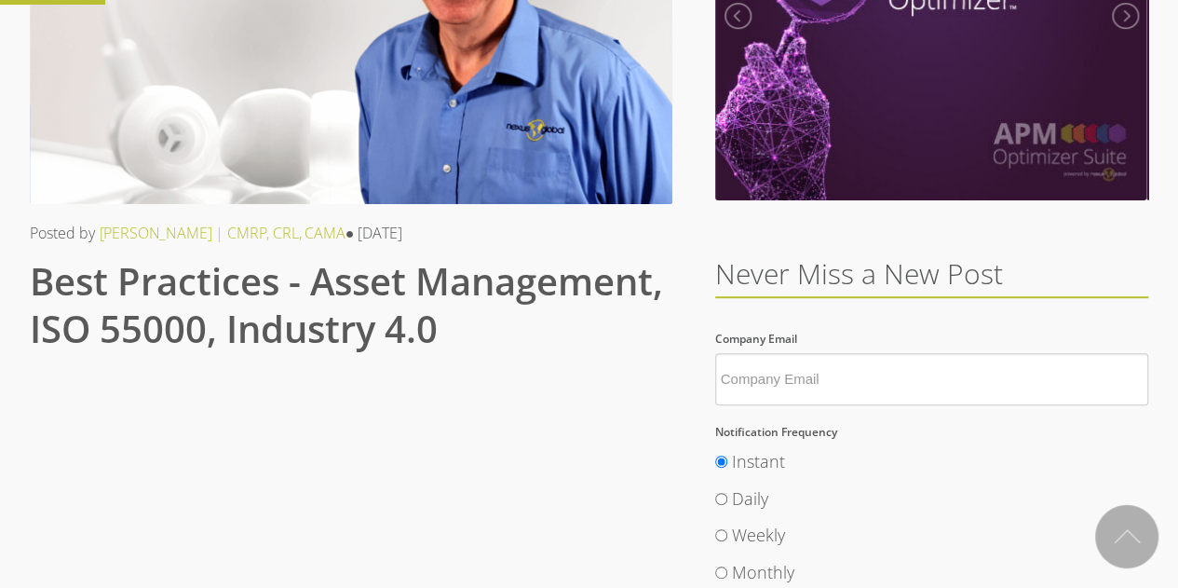
scroll to position [278, 0]
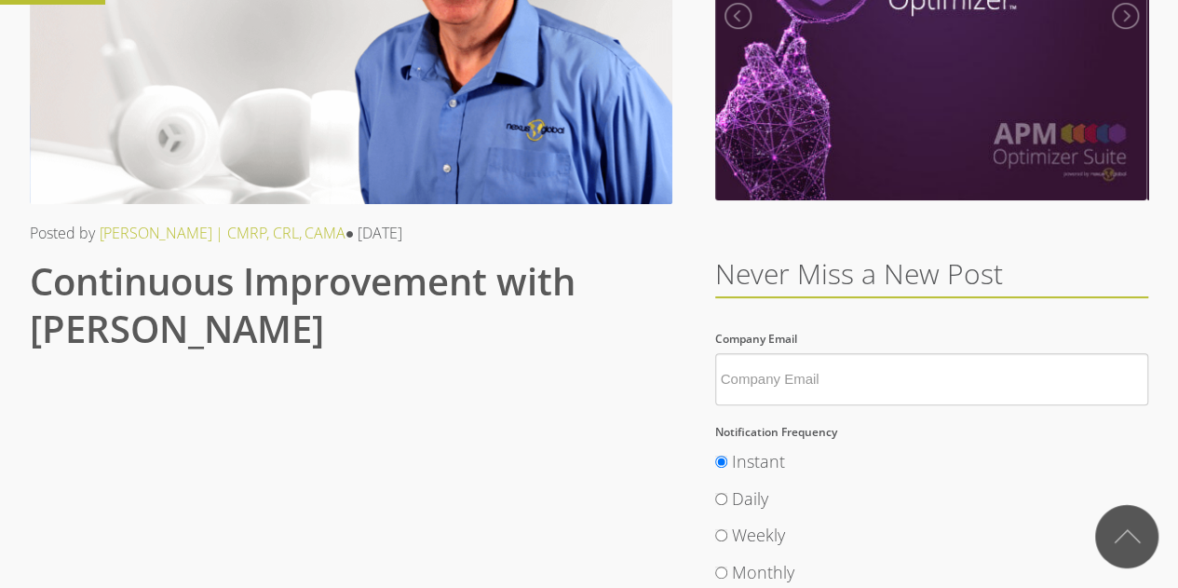
scroll to position [278, 0]
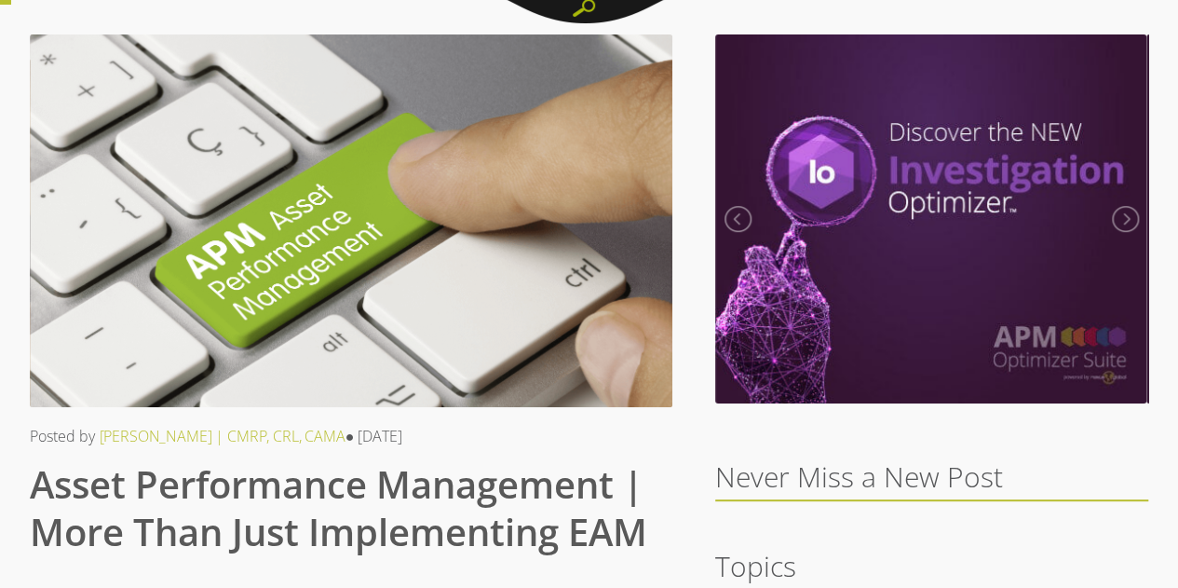
scroll to position [93, 0]
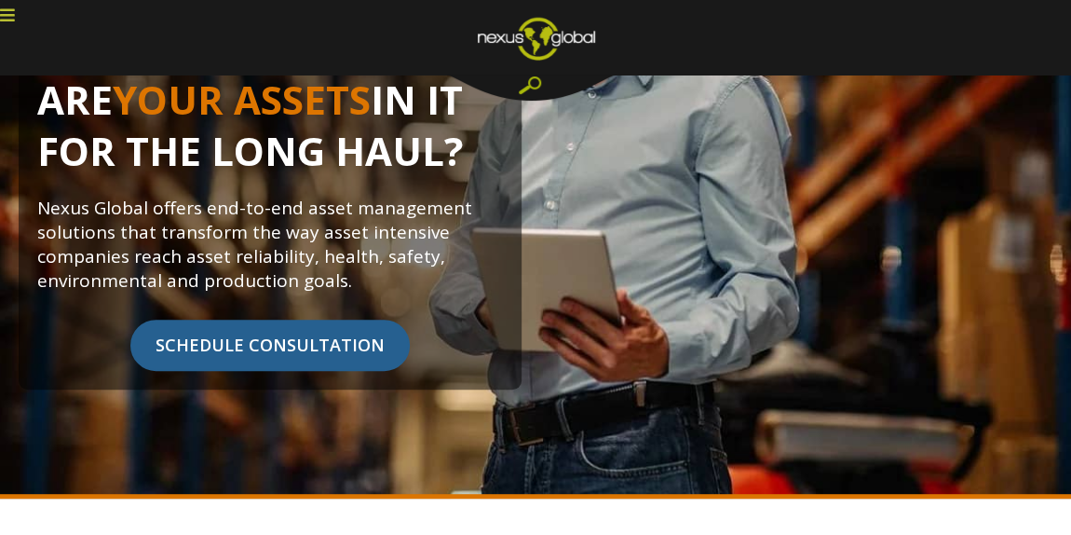
scroll to position [253, 0]
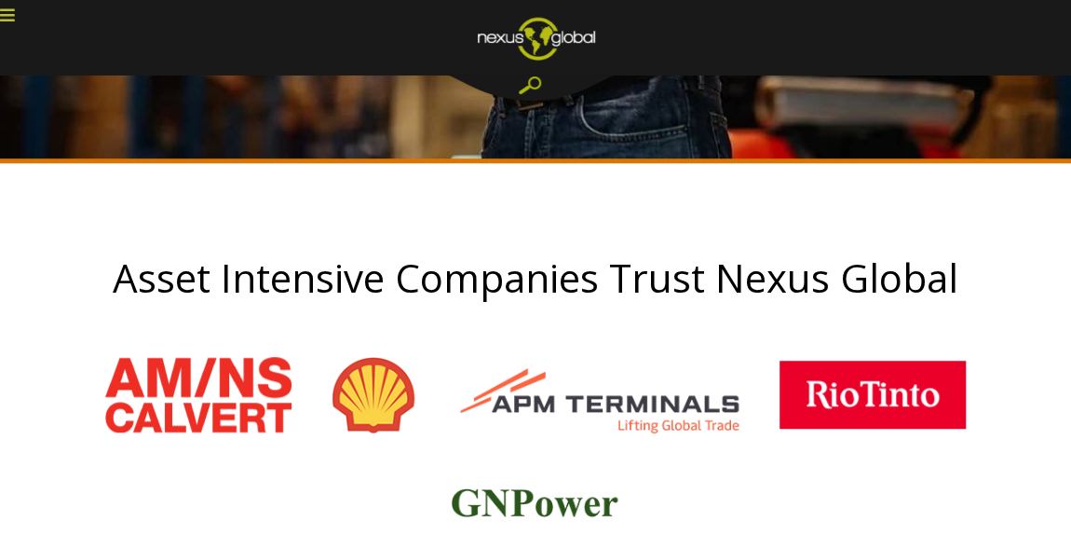
scroll to position [677, 0]
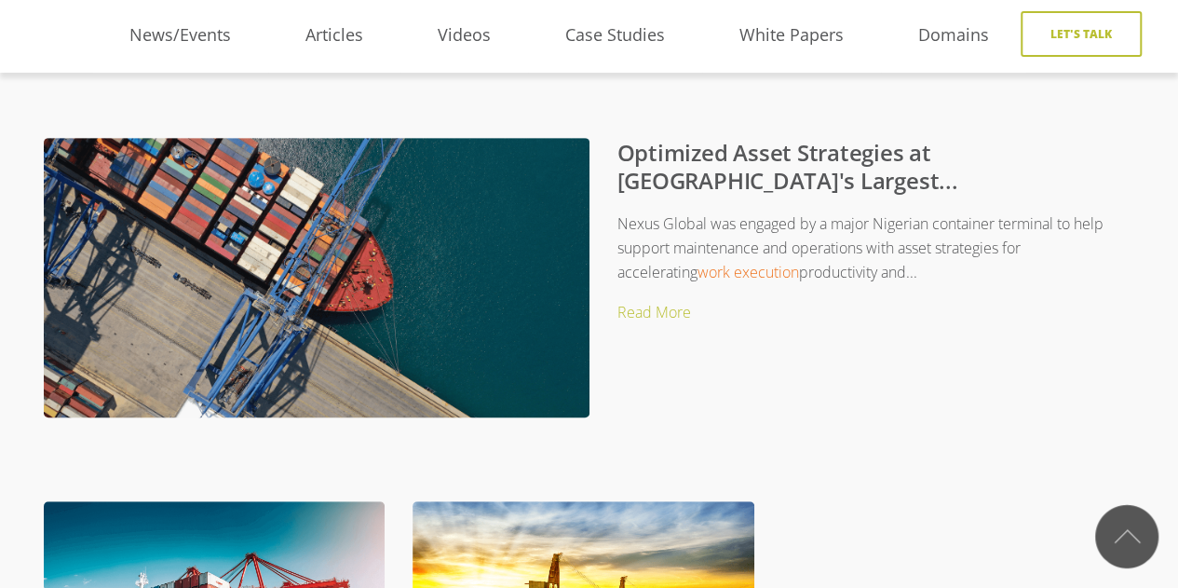
scroll to position [424, 0]
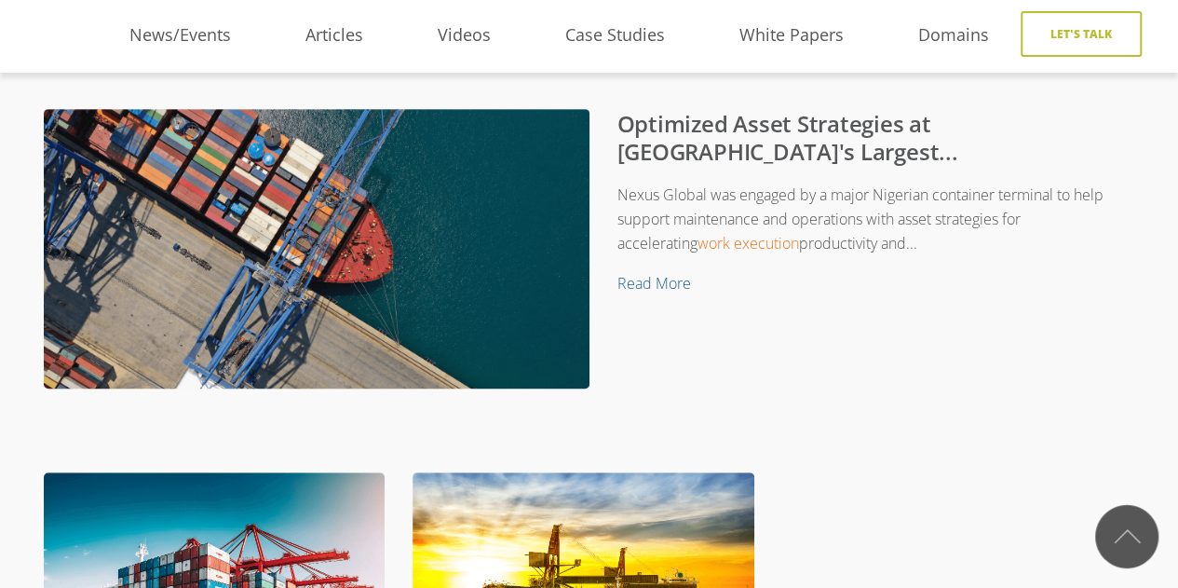
click at [662, 277] on link "Read More" at bounding box center [654, 283] width 74 height 20
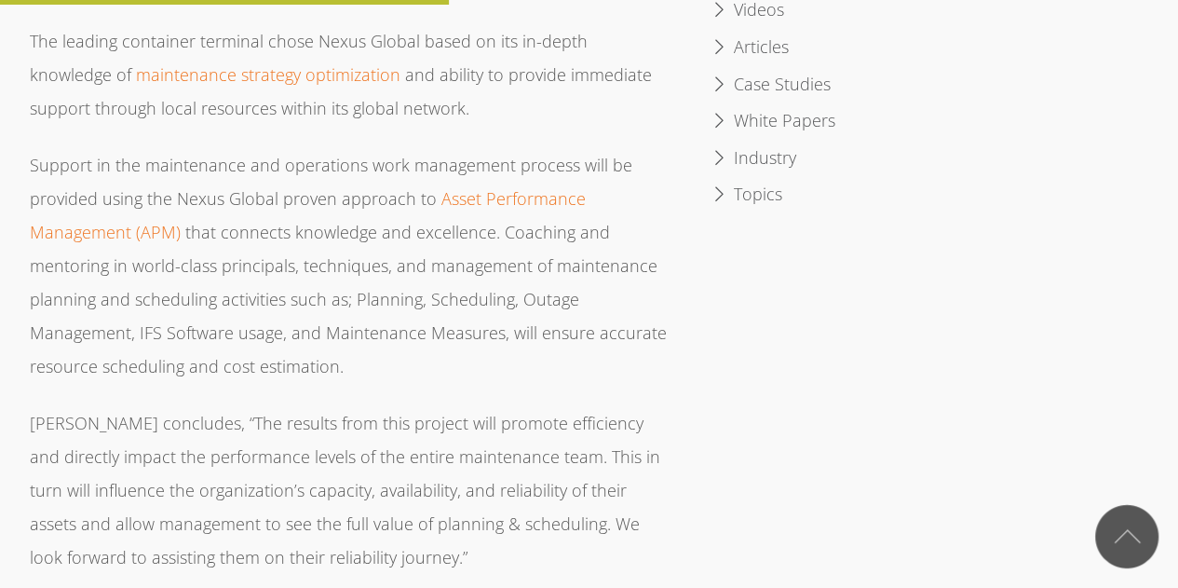
scroll to position [1396, 0]
